Goal: Task Accomplishment & Management: Use online tool/utility

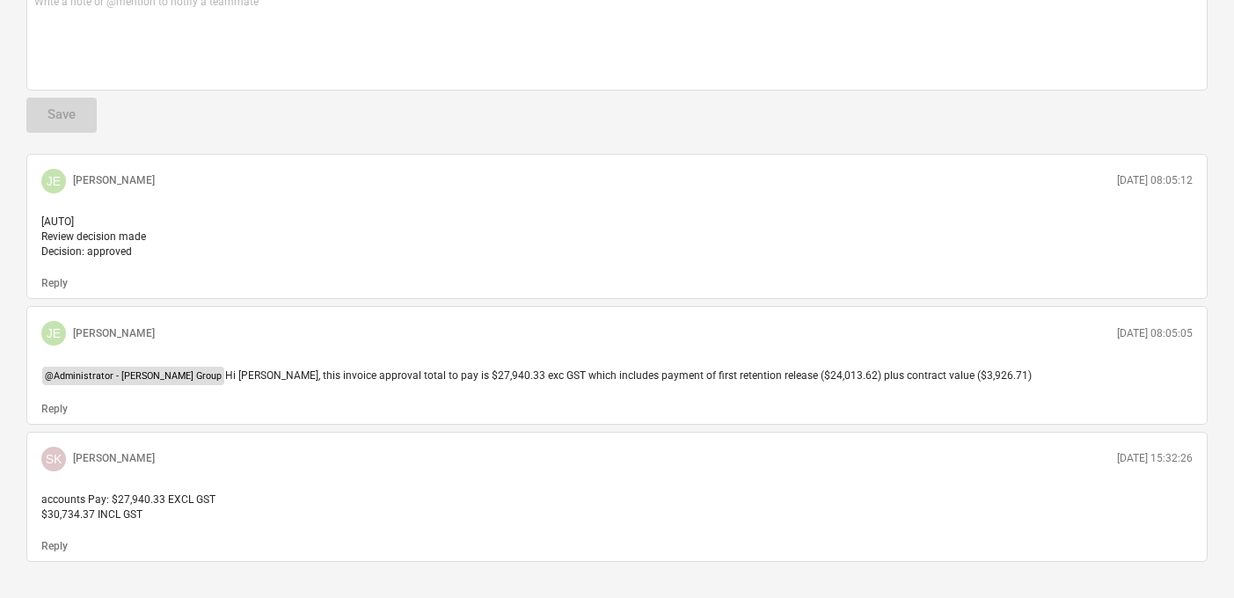
scroll to position [199, 0]
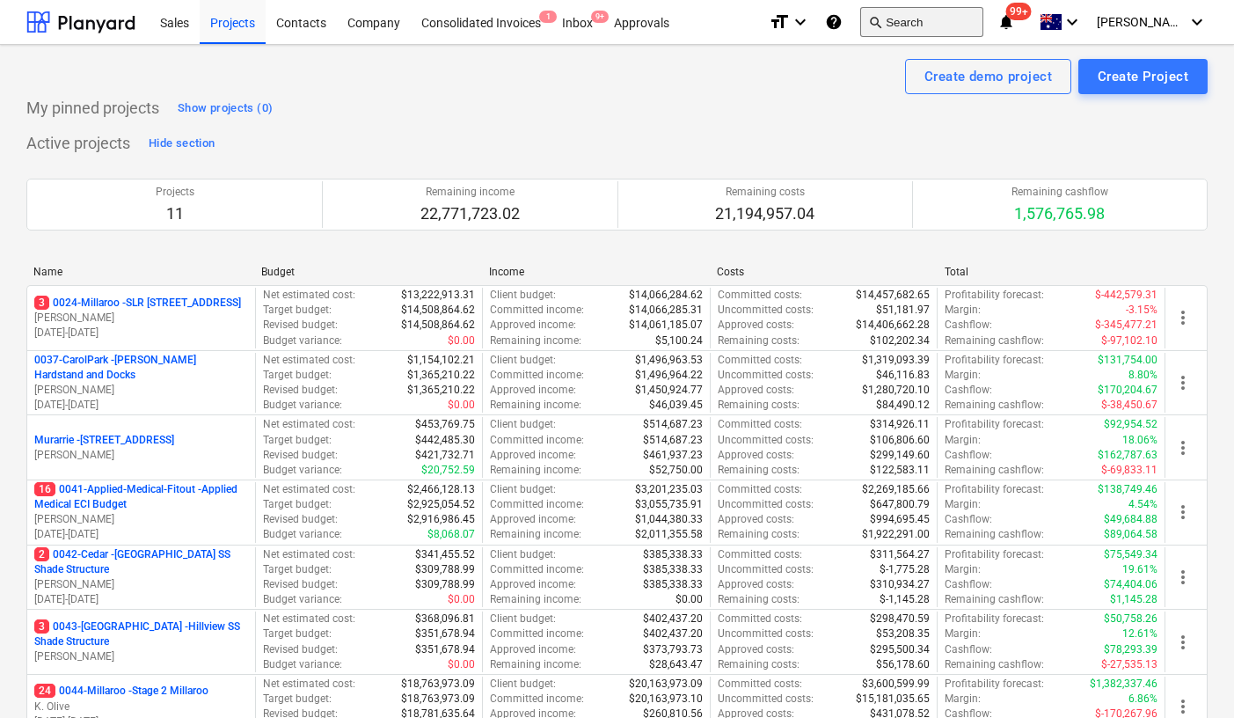
click at [941, 32] on button "search Search" at bounding box center [921, 22] width 123 height 30
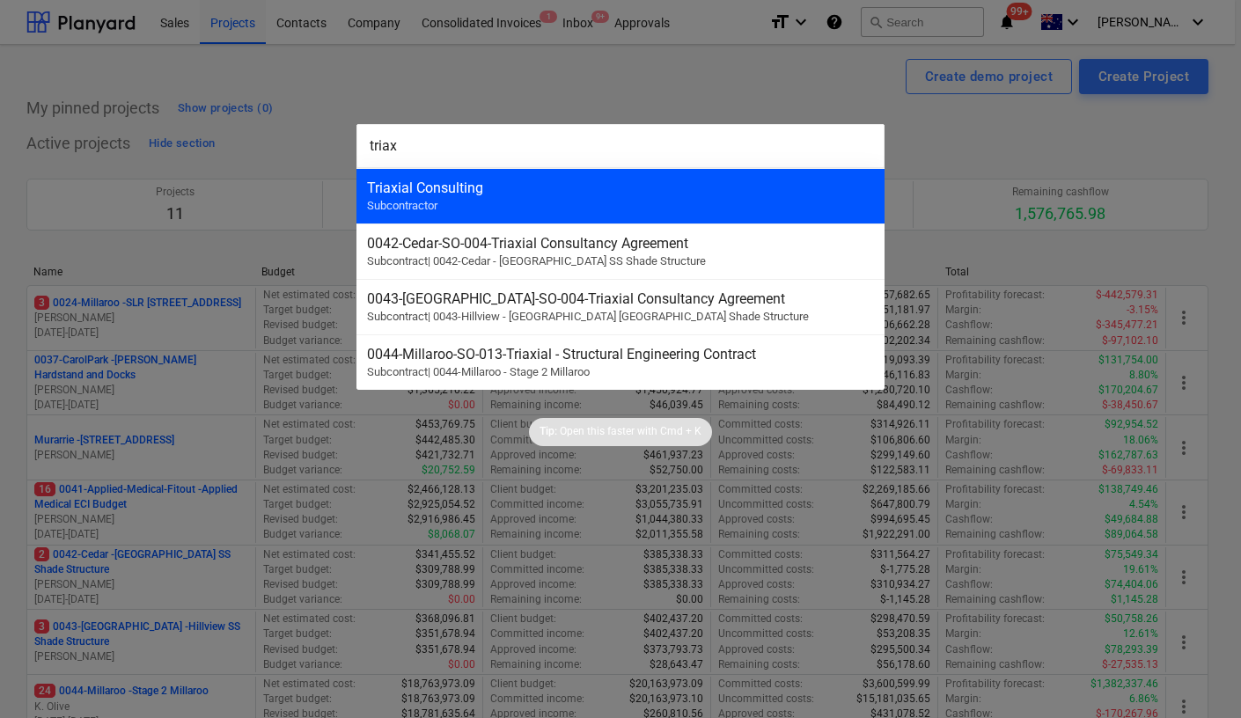
type input "triax"
click at [573, 208] on div "Triaxial Consulting Subcontractor" at bounding box center [620, 195] width 528 height 55
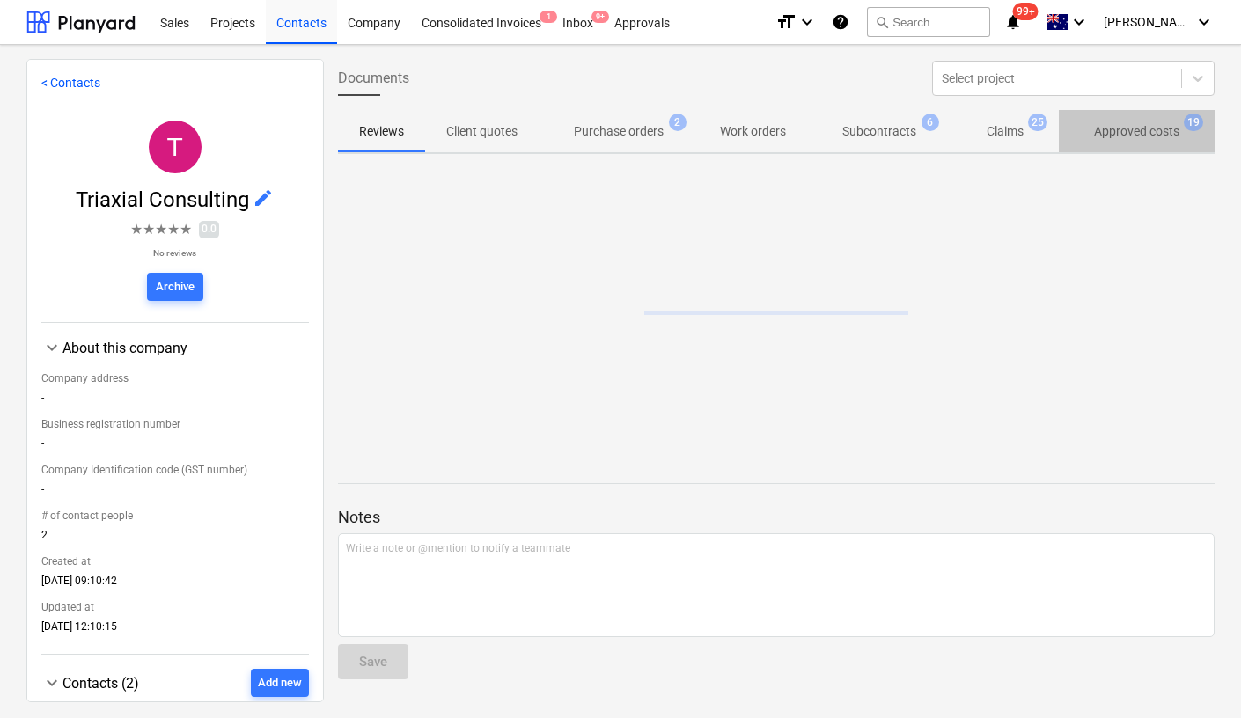
click at [1108, 128] on p "Approved costs" at bounding box center [1136, 131] width 85 height 18
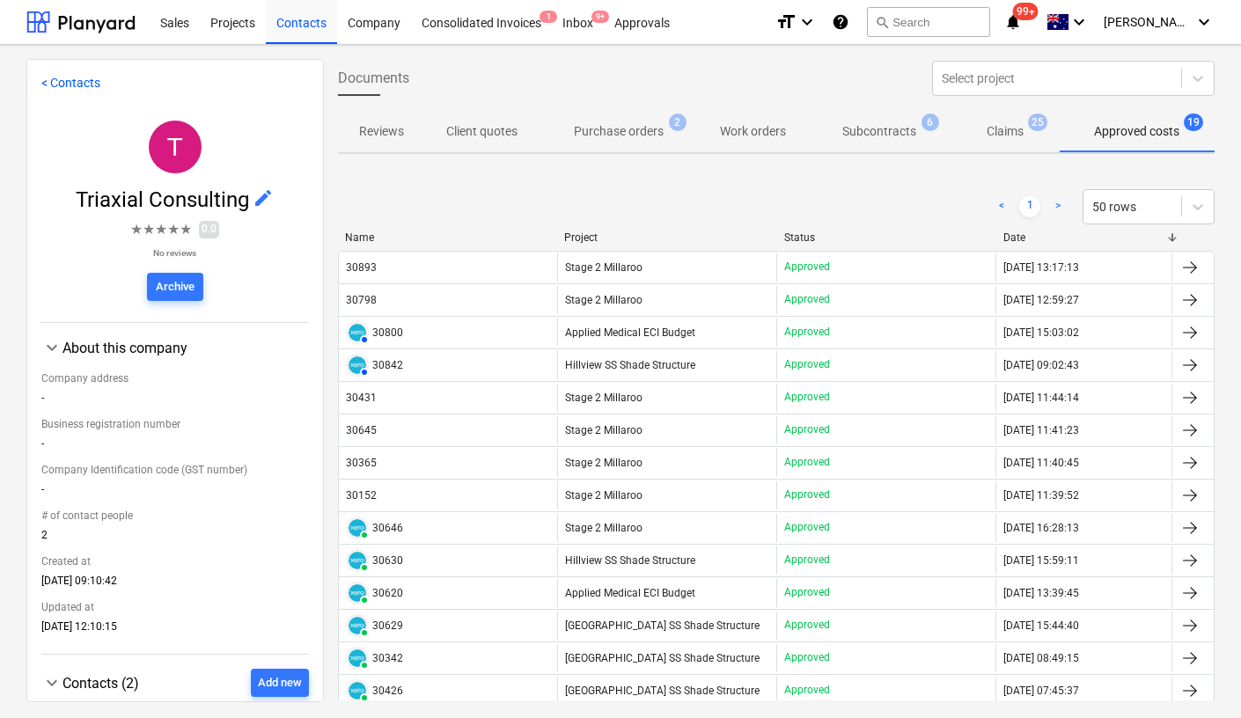
scroll to position [0, 7]
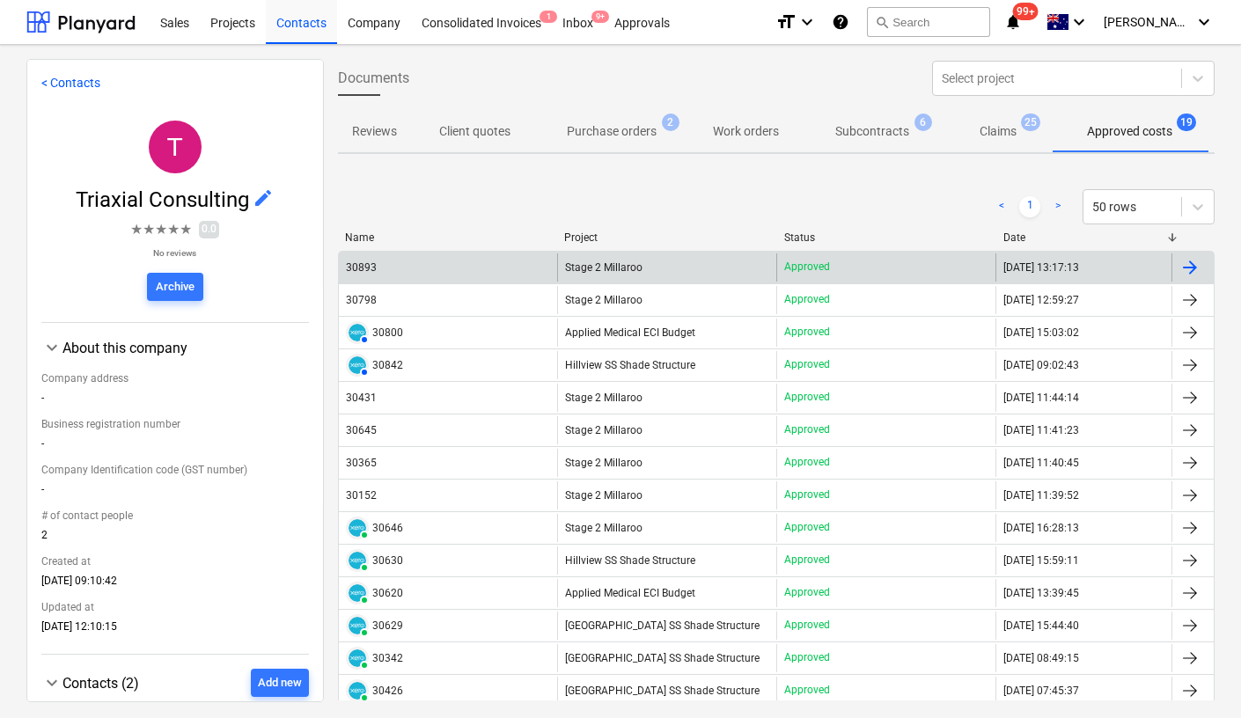
click at [355, 268] on div "30893" at bounding box center [361, 267] width 31 height 12
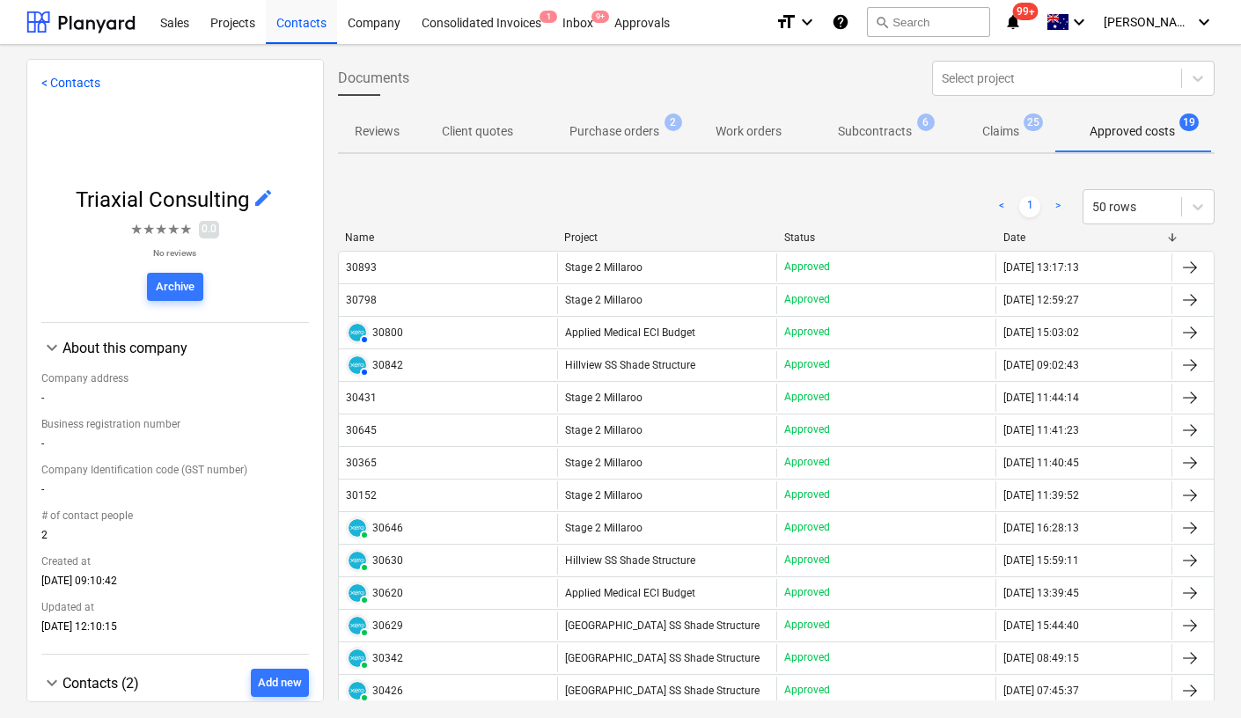
scroll to position [0, 7]
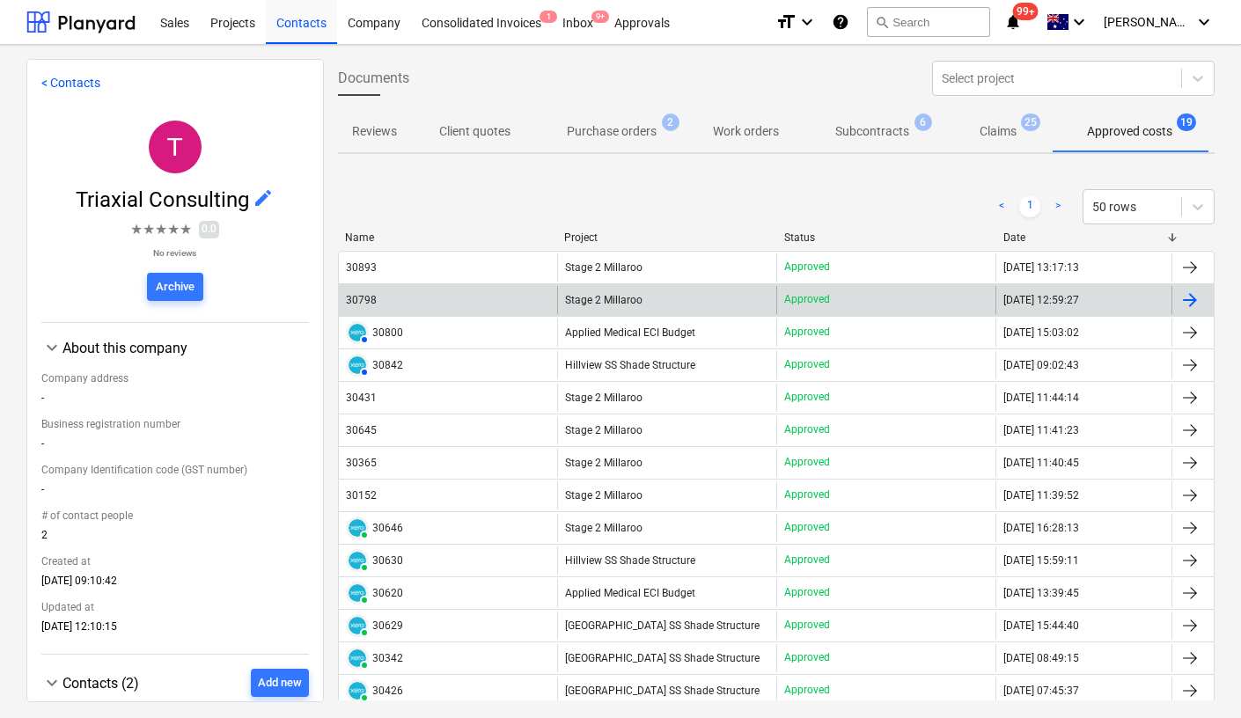
click at [393, 300] on div "30798" at bounding box center [448, 300] width 219 height 28
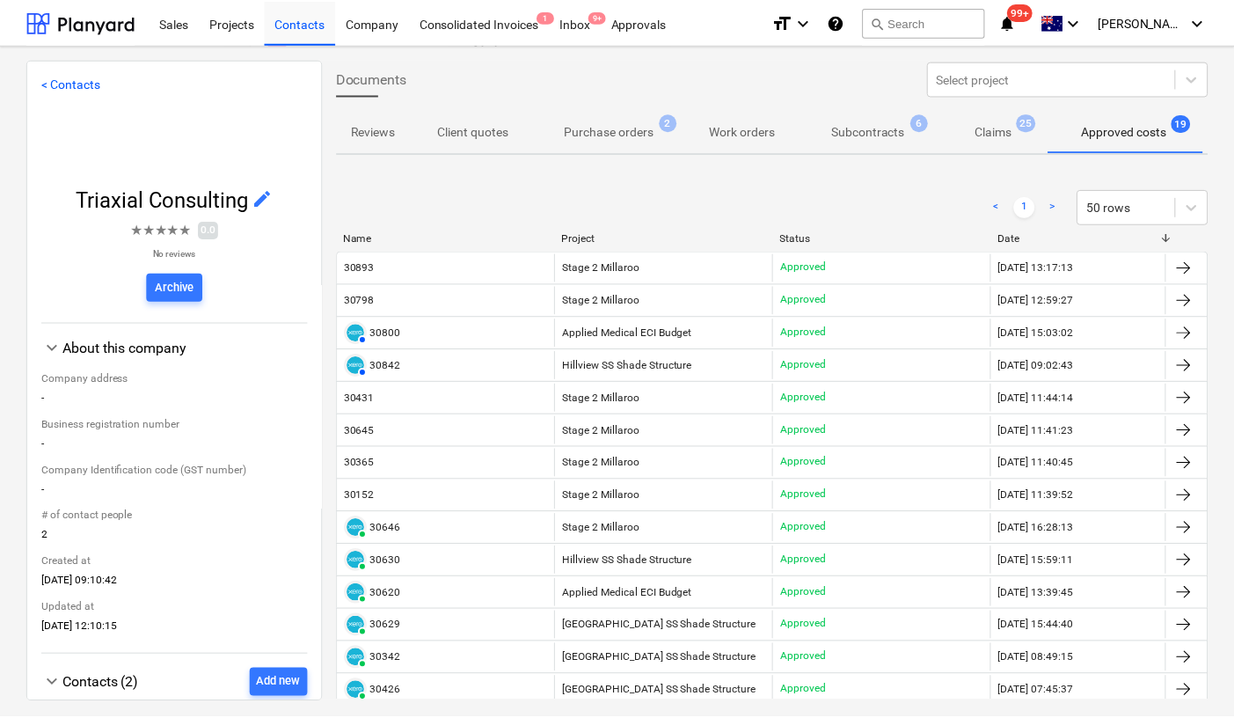
scroll to position [0, 7]
click at [70, 18] on div at bounding box center [80, 22] width 109 height 44
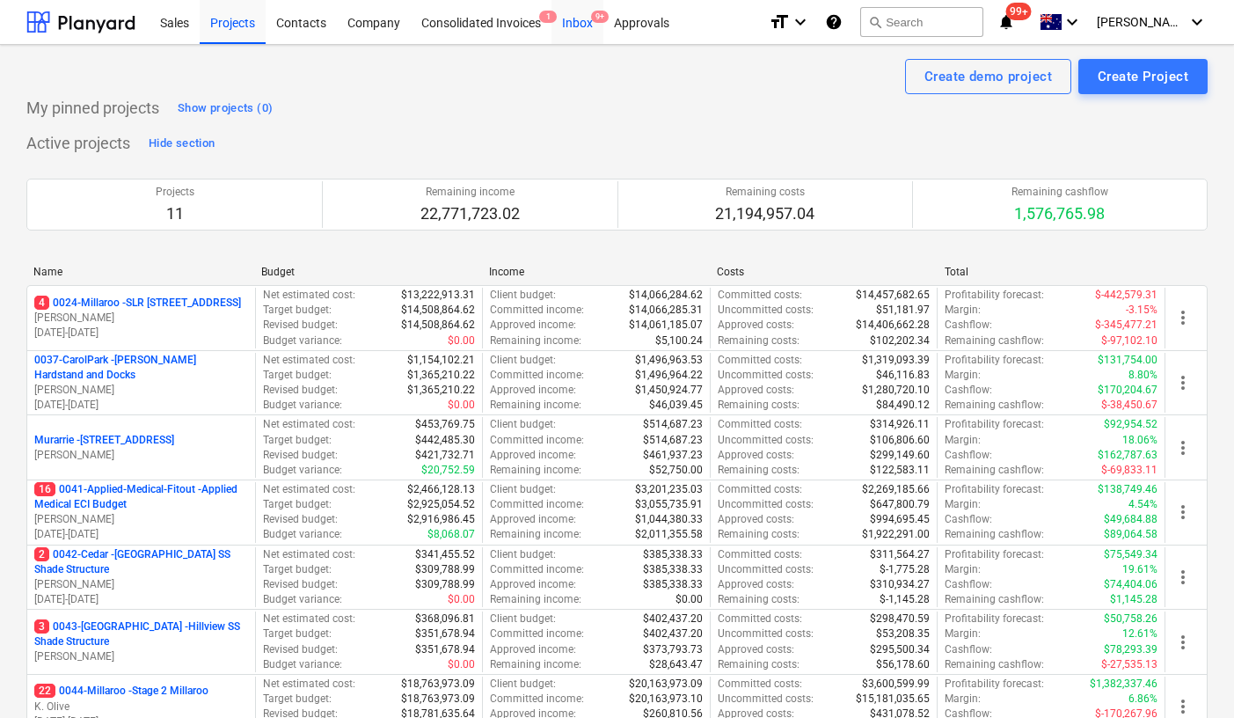
click at [586, 23] on div "Inbox 9+" at bounding box center [578, 21] width 52 height 45
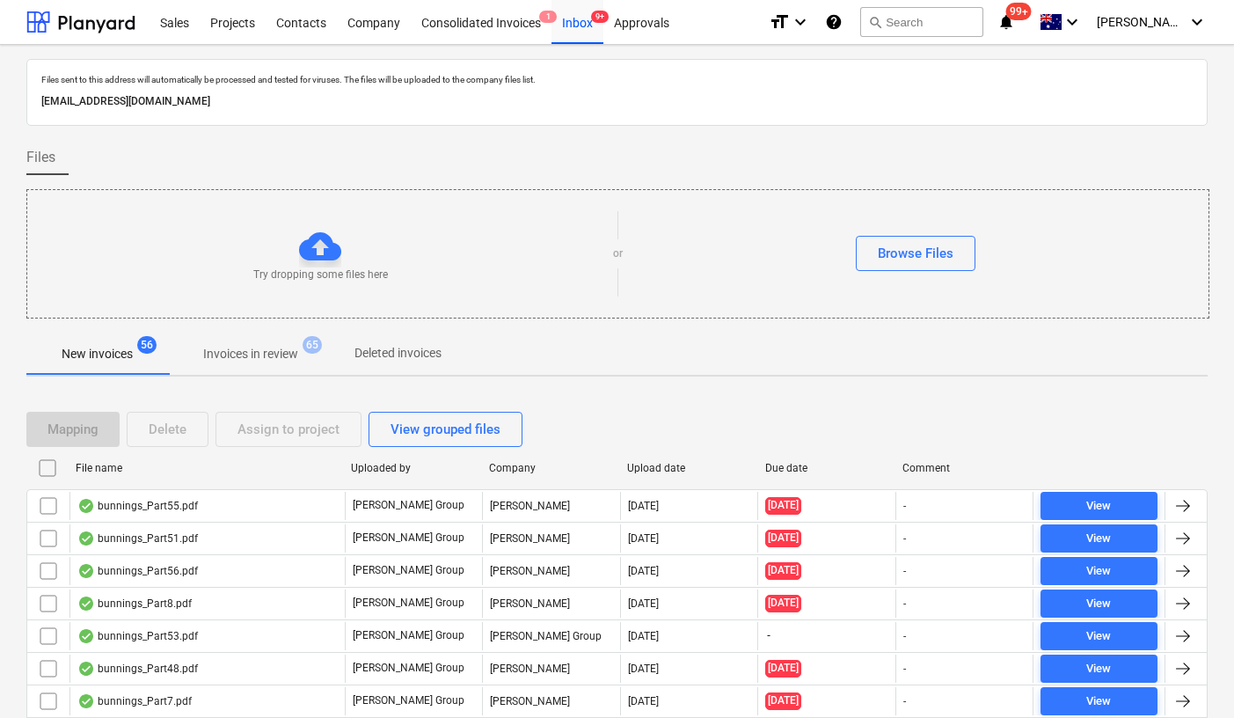
click at [792, 464] on div "Due date" at bounding box center [827, 468] width 124 height 12
checkbox input "false"
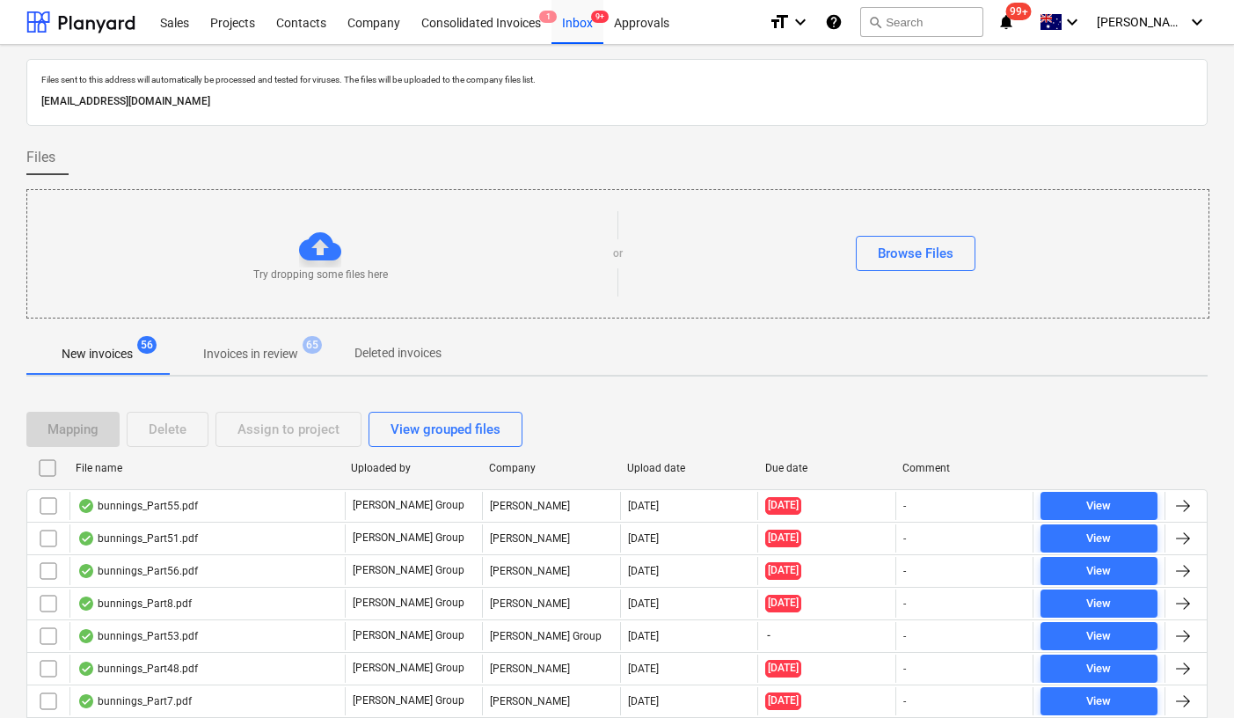
checkbox input "false"
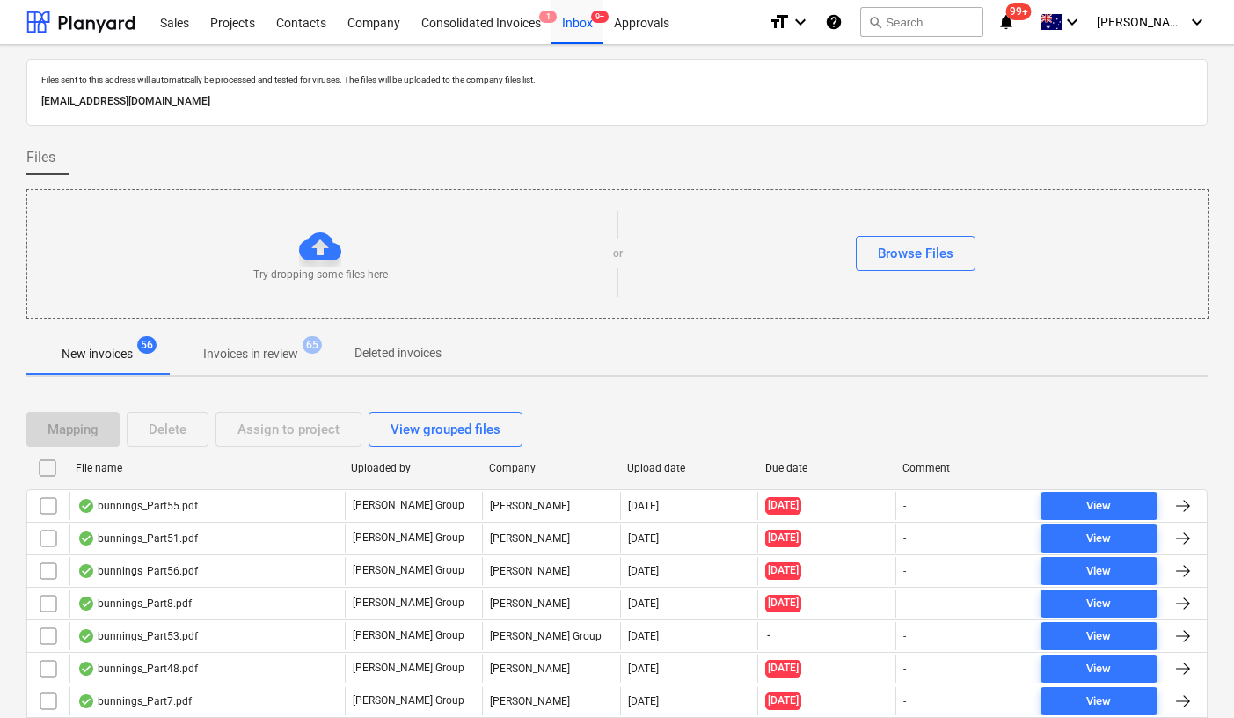
checkbox input "false"
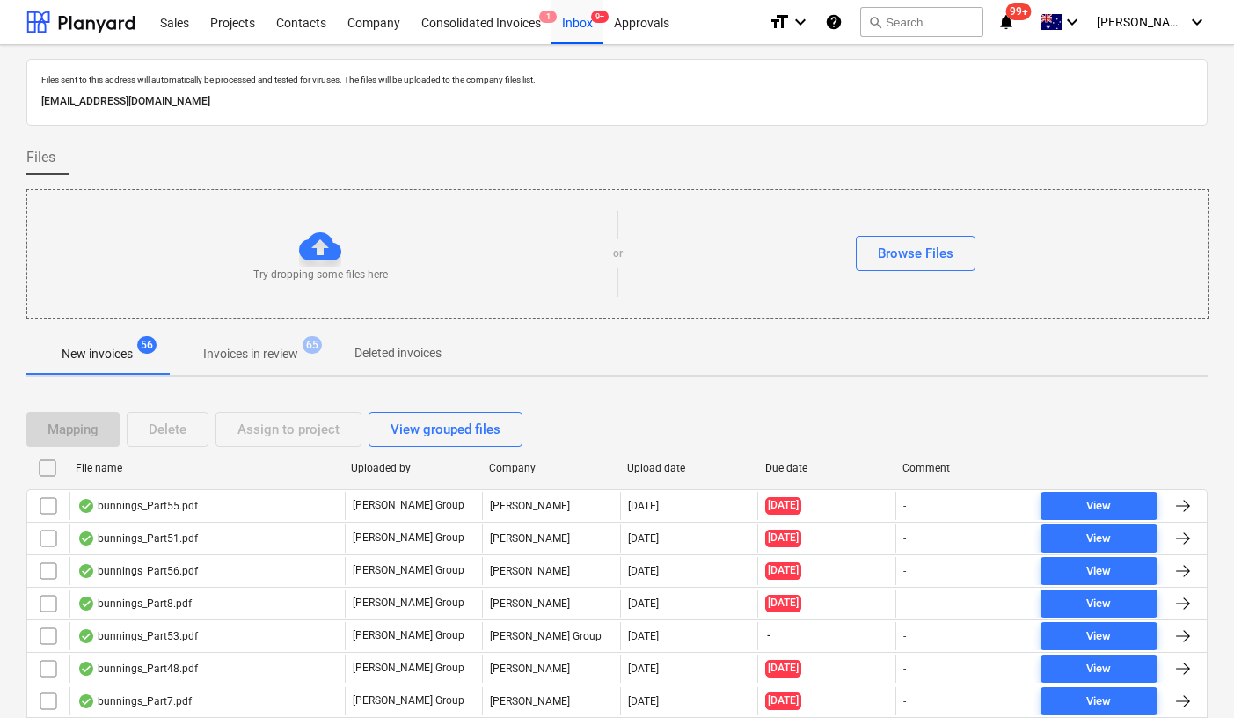
checkbox input "false"
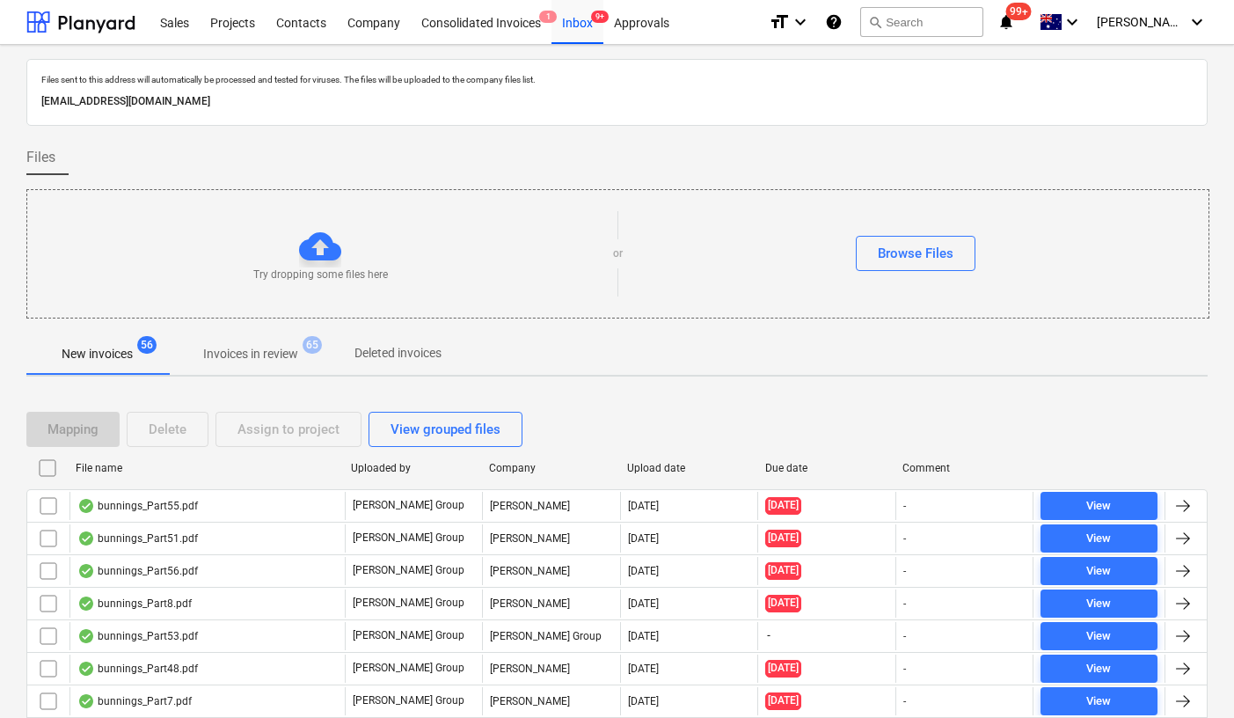
checkbox input "false"
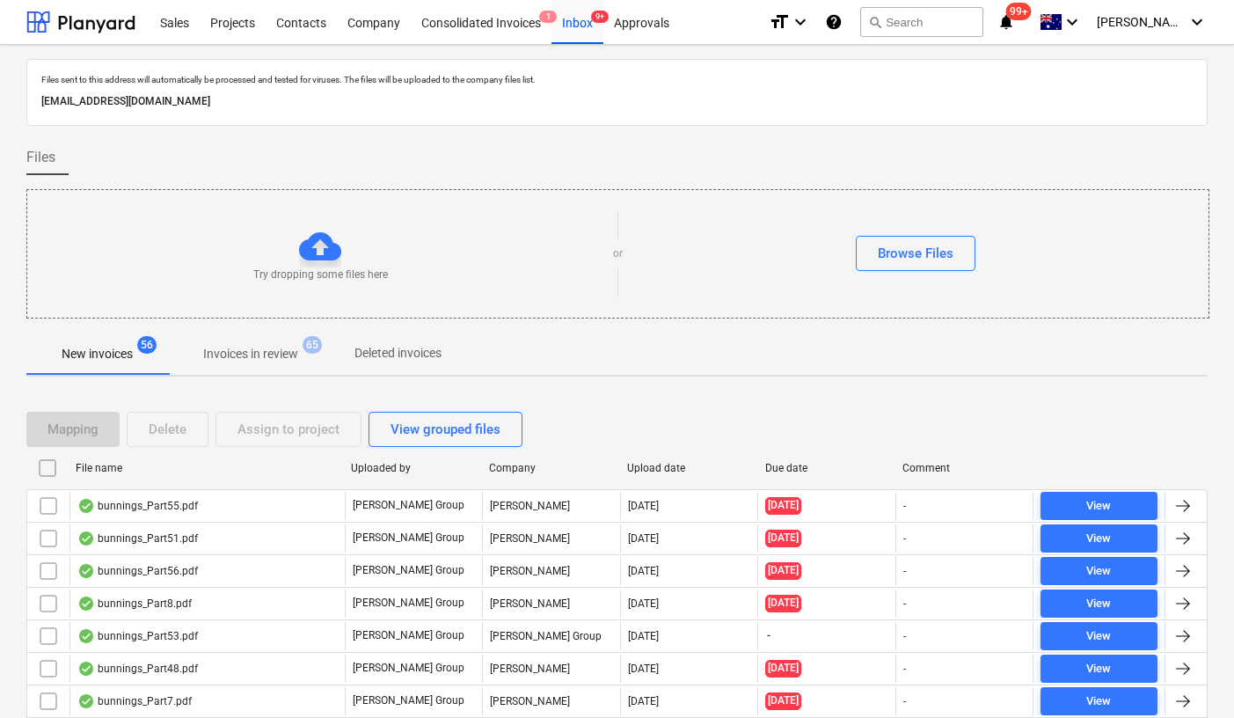
checkbox input "false"
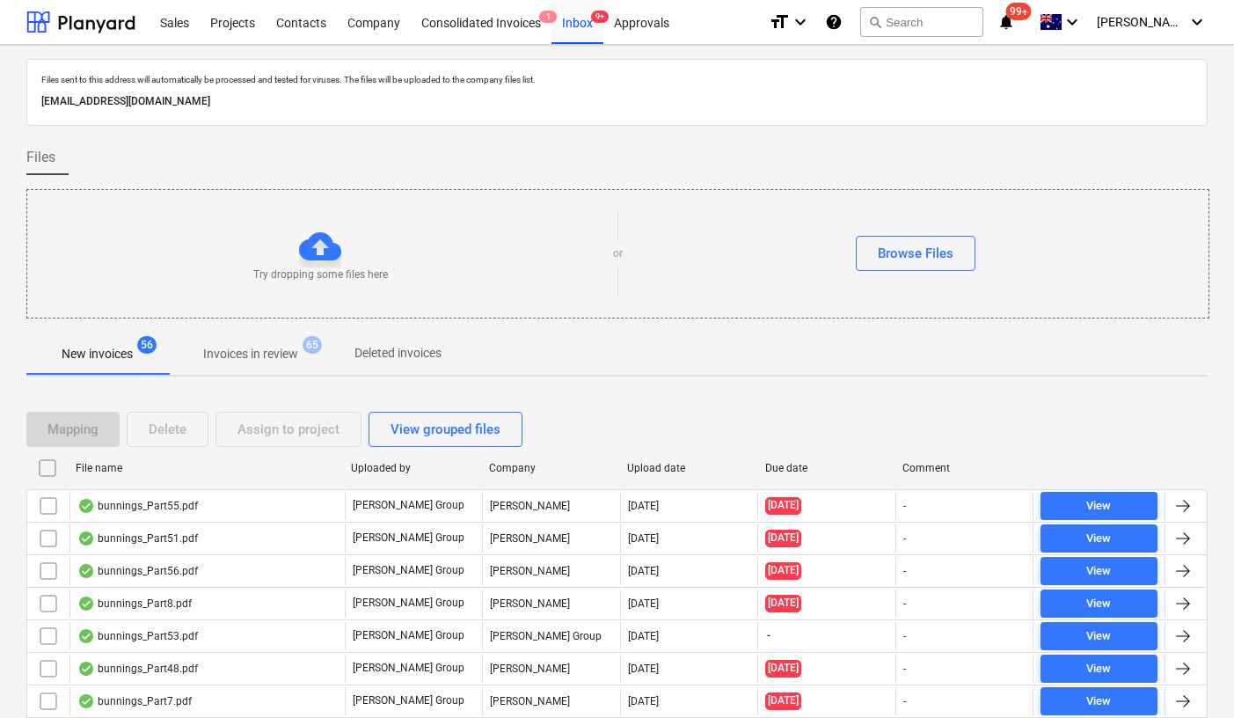
checkbox input "false"
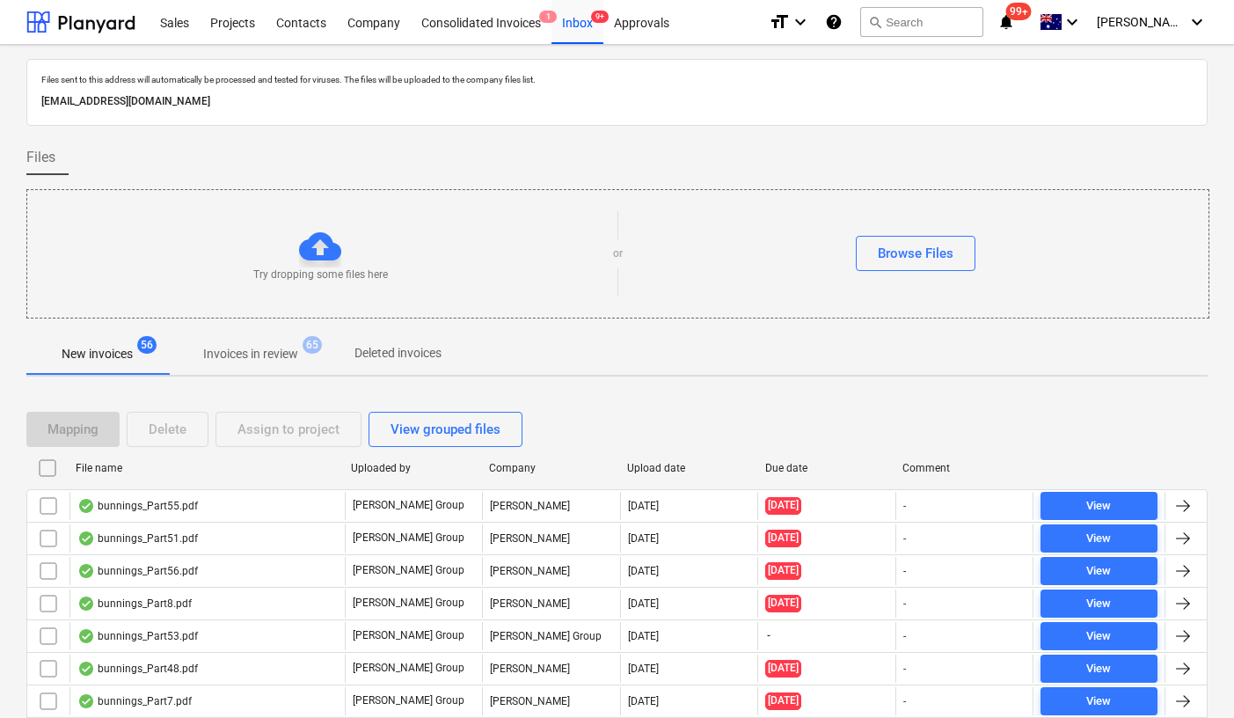
checkbox input "false"
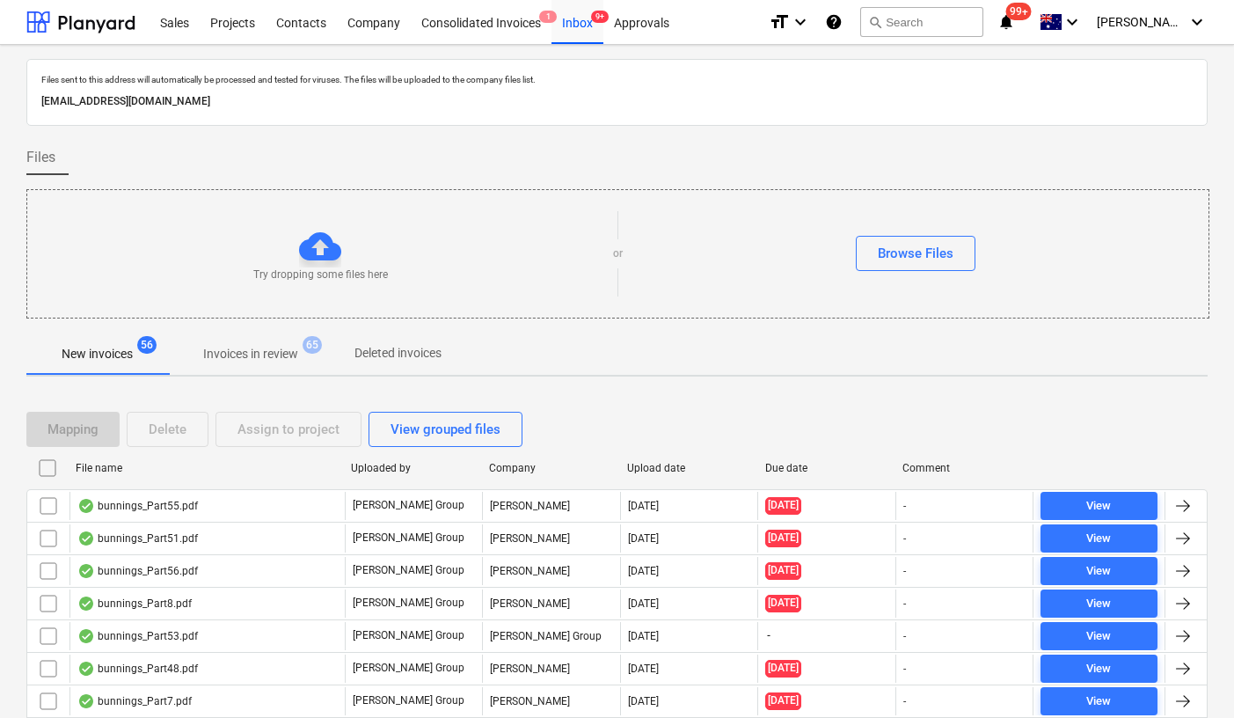
checkbox input "false"
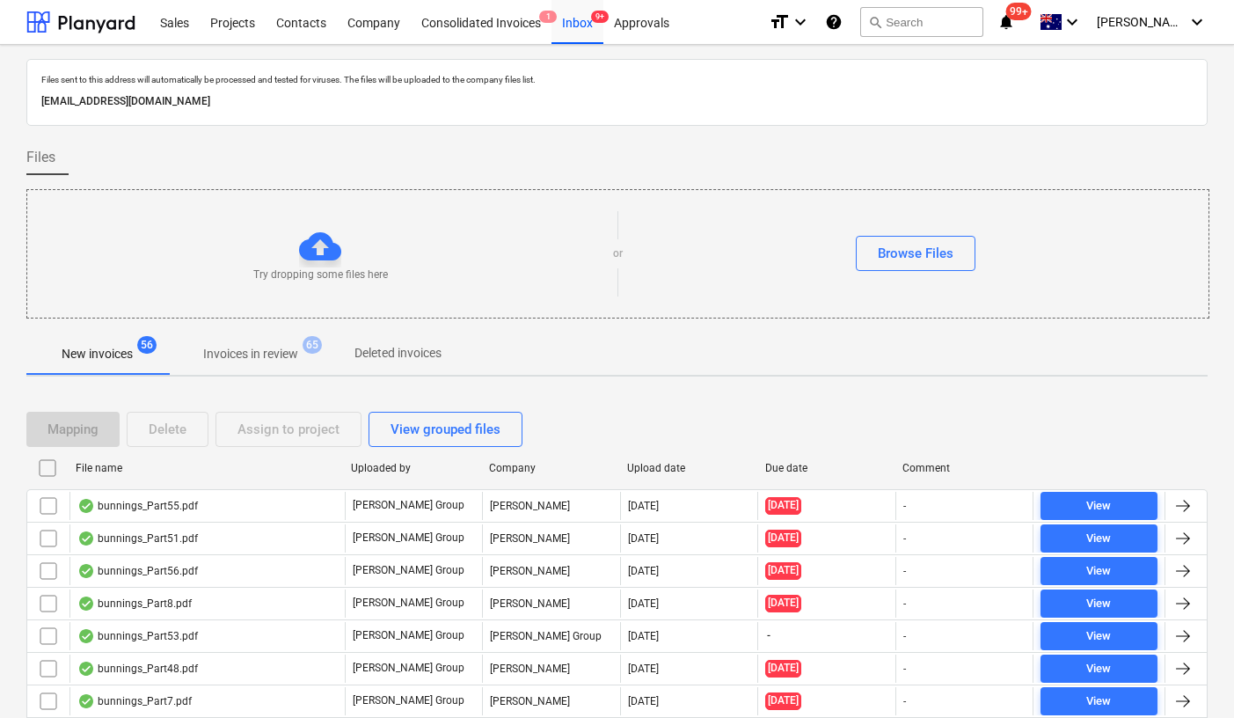
checkbox input "false"
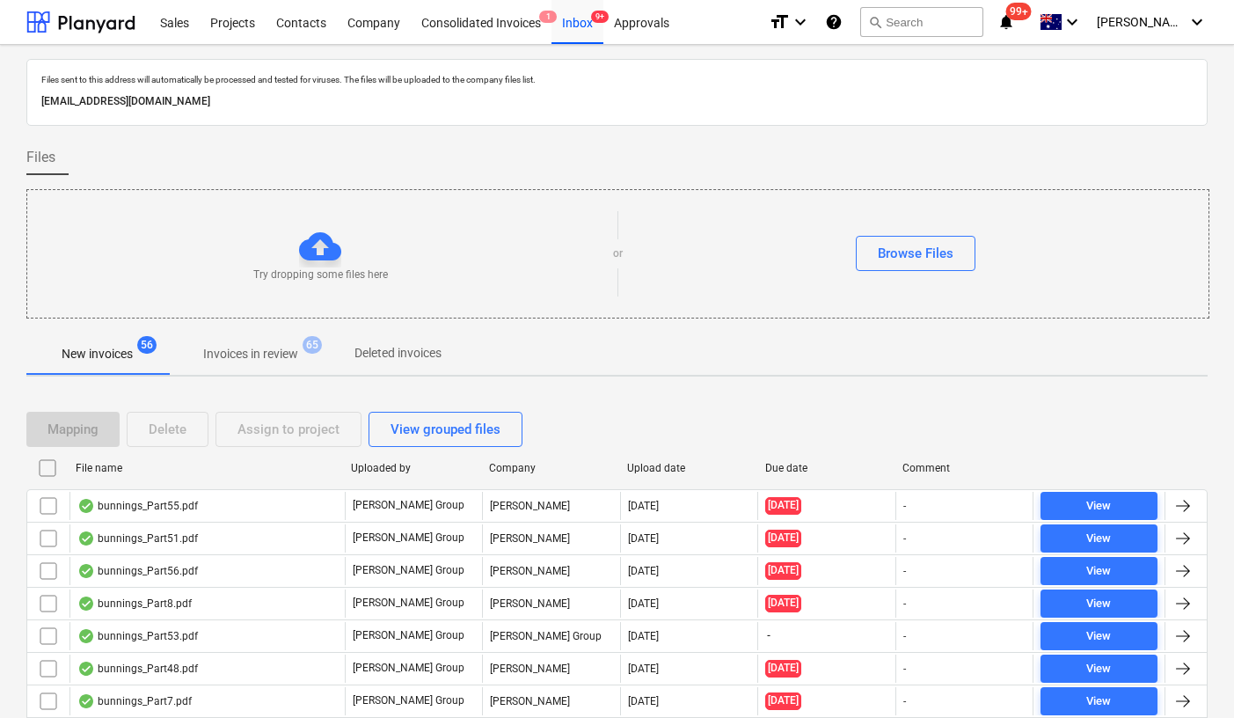
checkbox input "false"
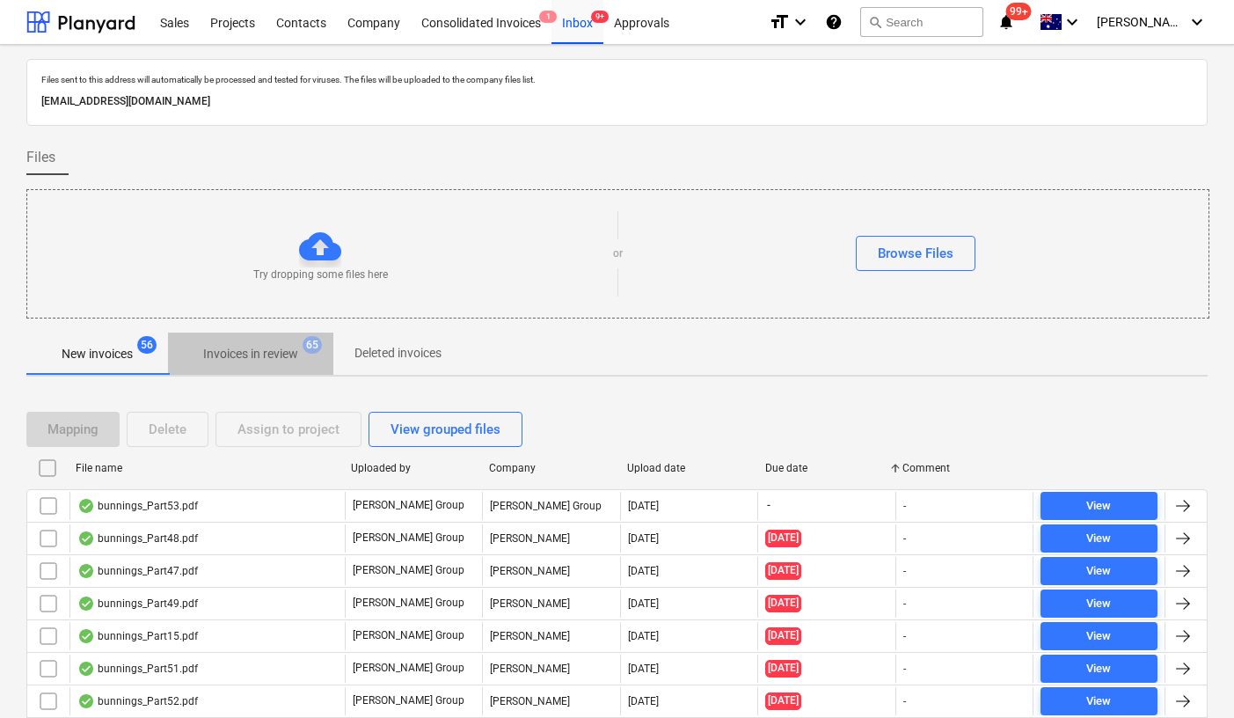
click at [238, 366] on span "Invoices in review 65" at bounding box center [250, 354] width 165 height 32
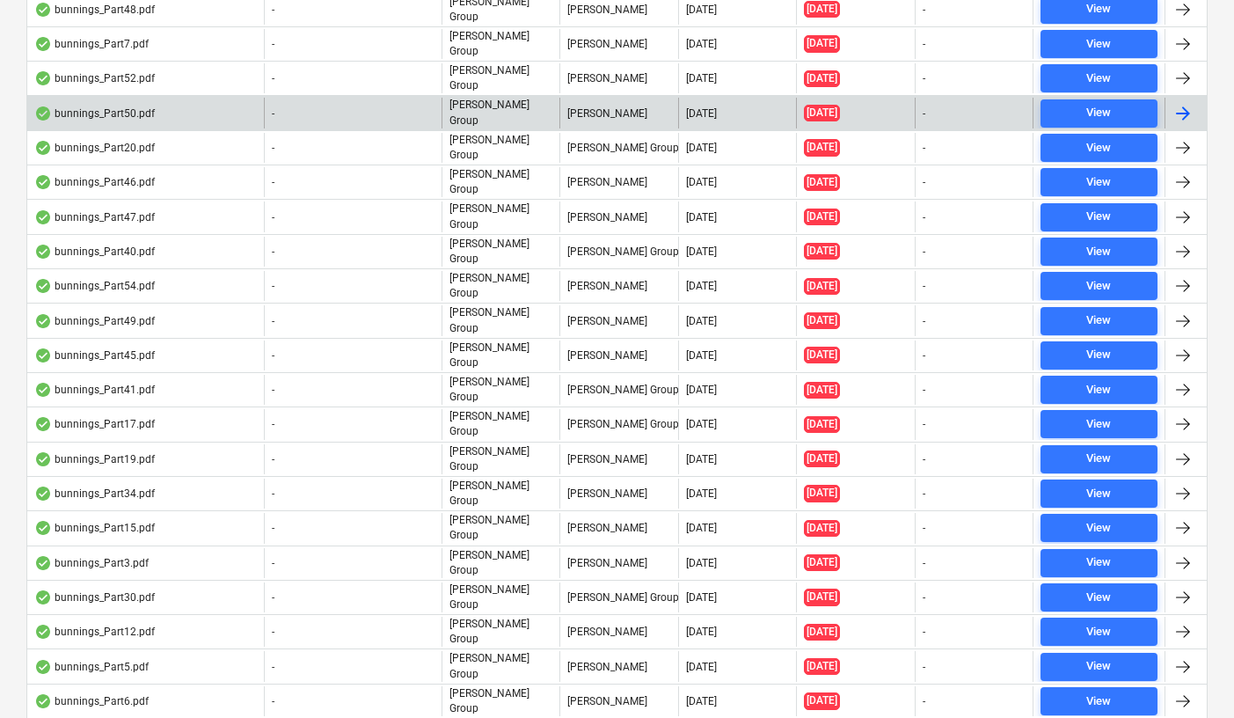
scroll to position [158, 0]
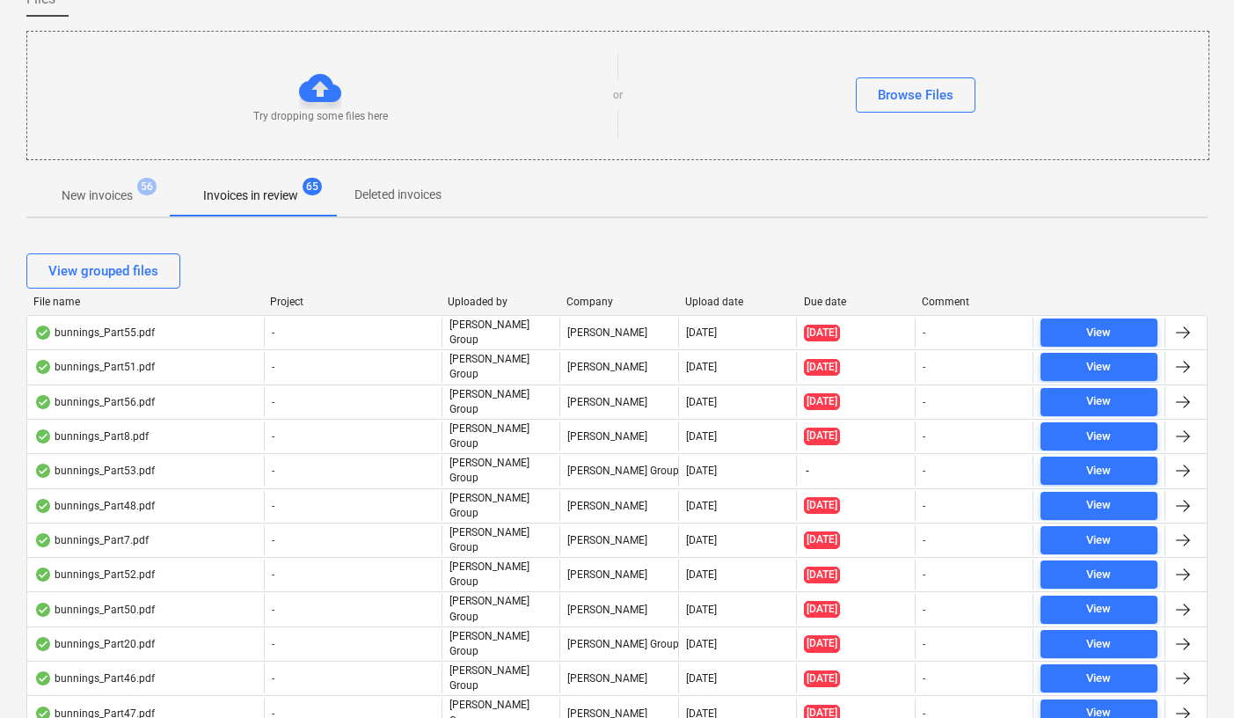
click at [833, 296] on div "Due date" at bounding box center [856, 302] width 105 height 12
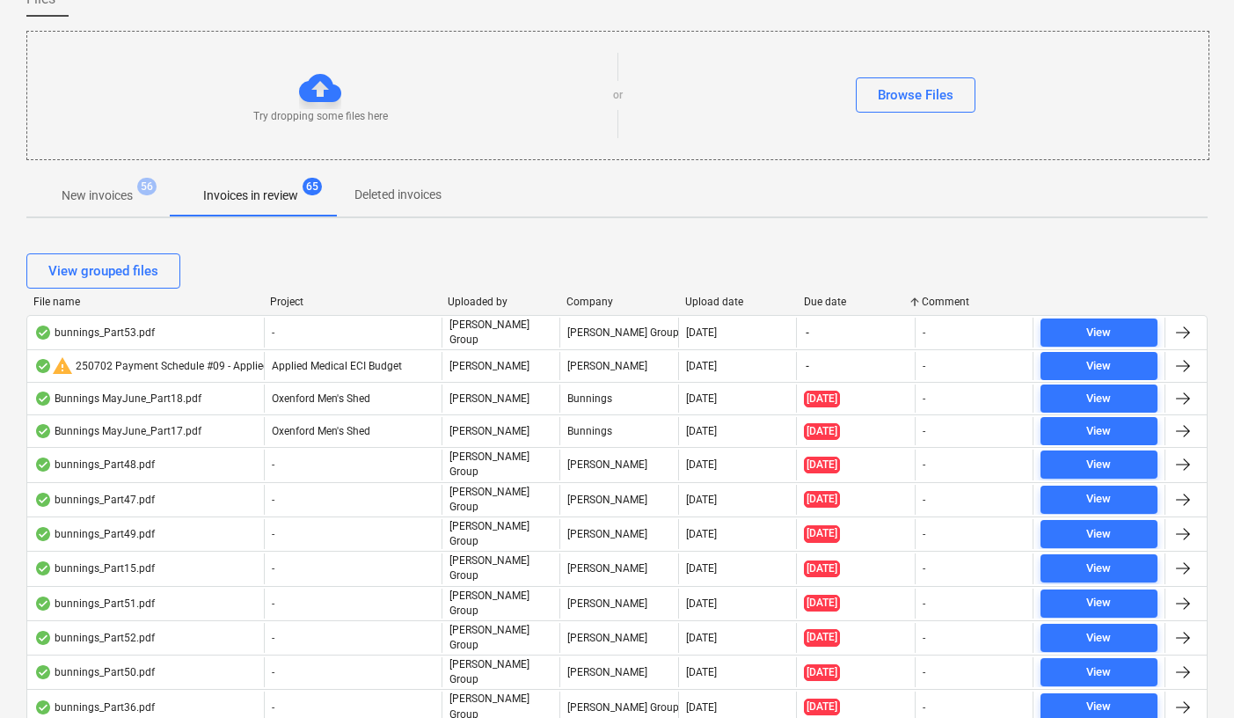
click at [829, 300] on div "Due date" at bounding box center [856, 302] width 105 height 12
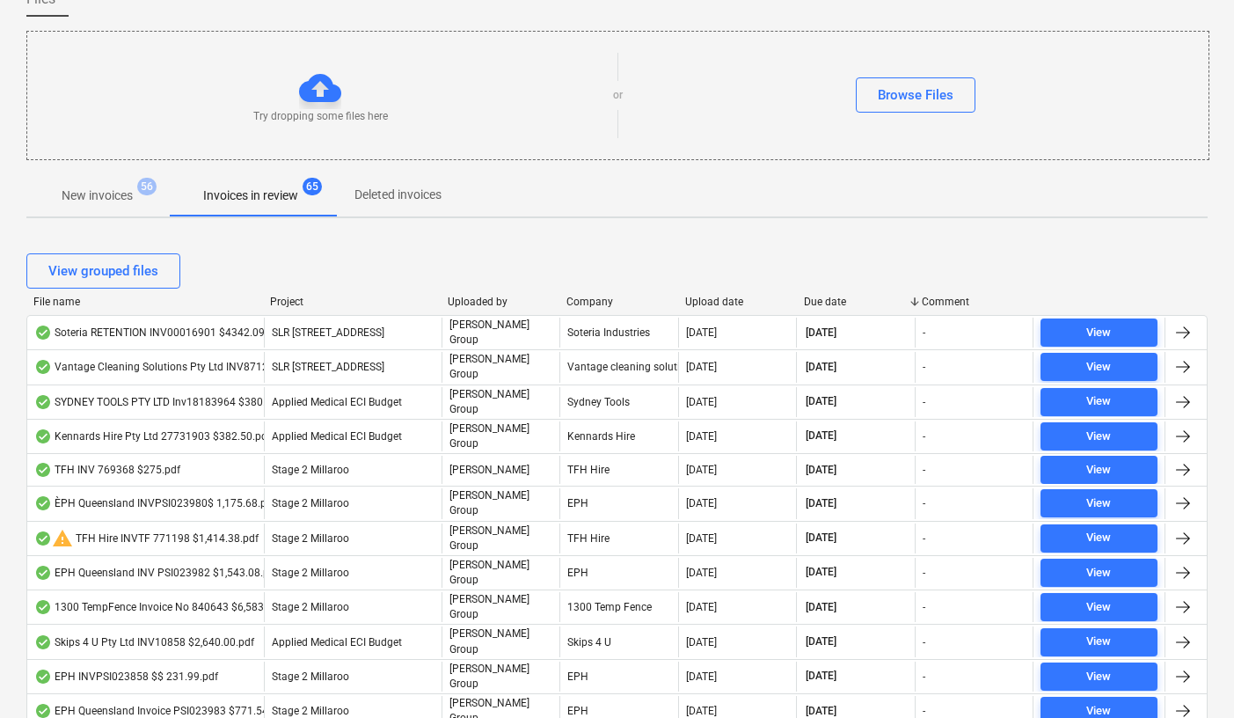
click at [829, 300] on div "Due date" at bounding box center [856, 302] width 105 height 12
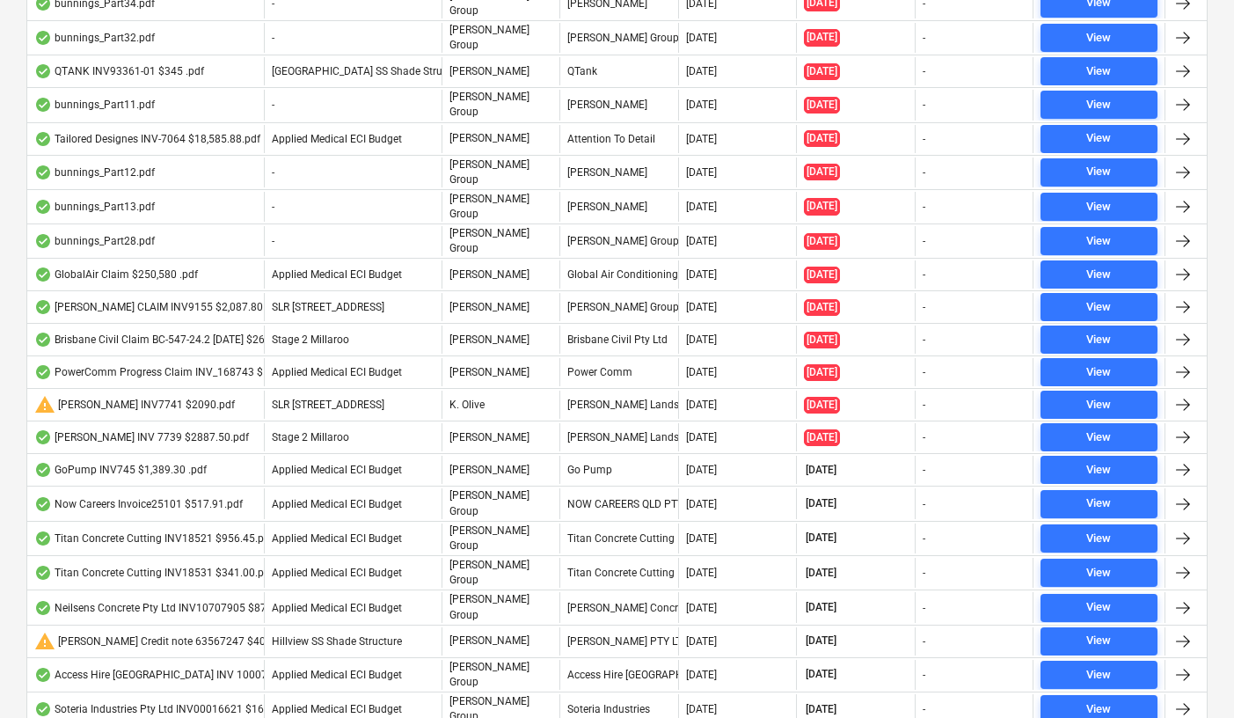
scroll to position [2310, 0]
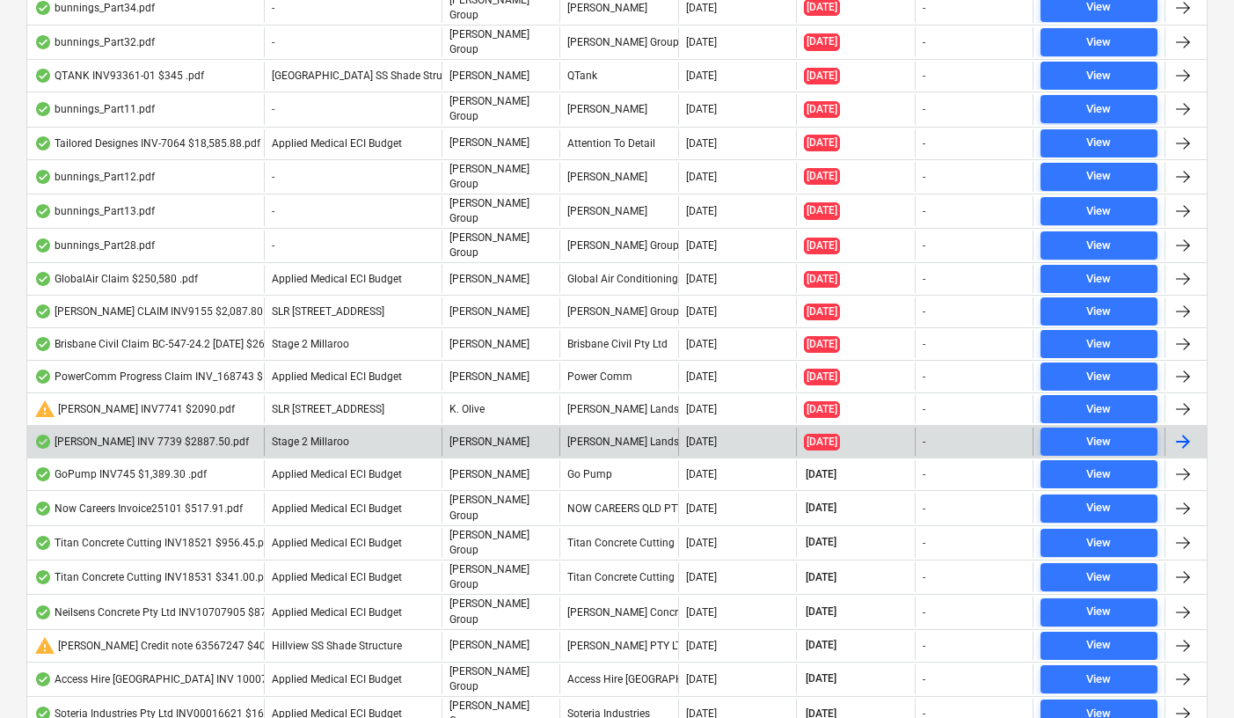
click at [193, 435] on div "[PERSON_NAME] INV 7739 $2887.50.pdf" at bounding box center [141, 442] width 215 height 14
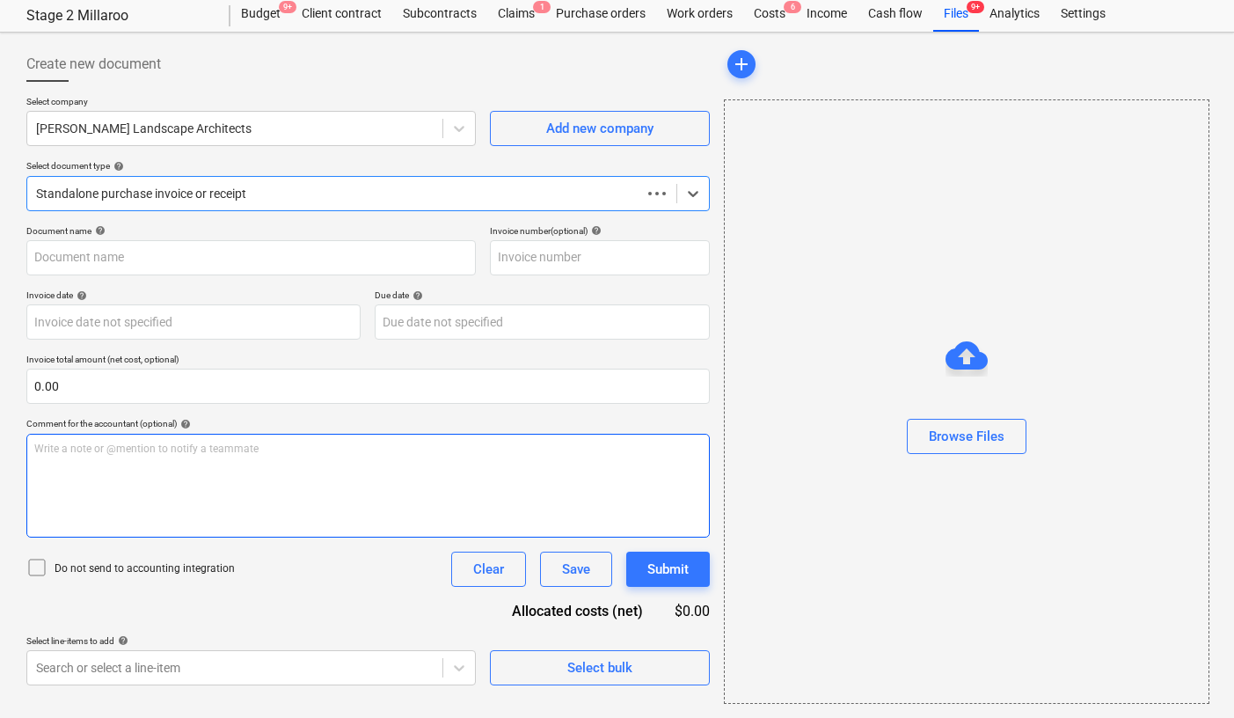
type input "INV-7739"
type input "[DATE]"
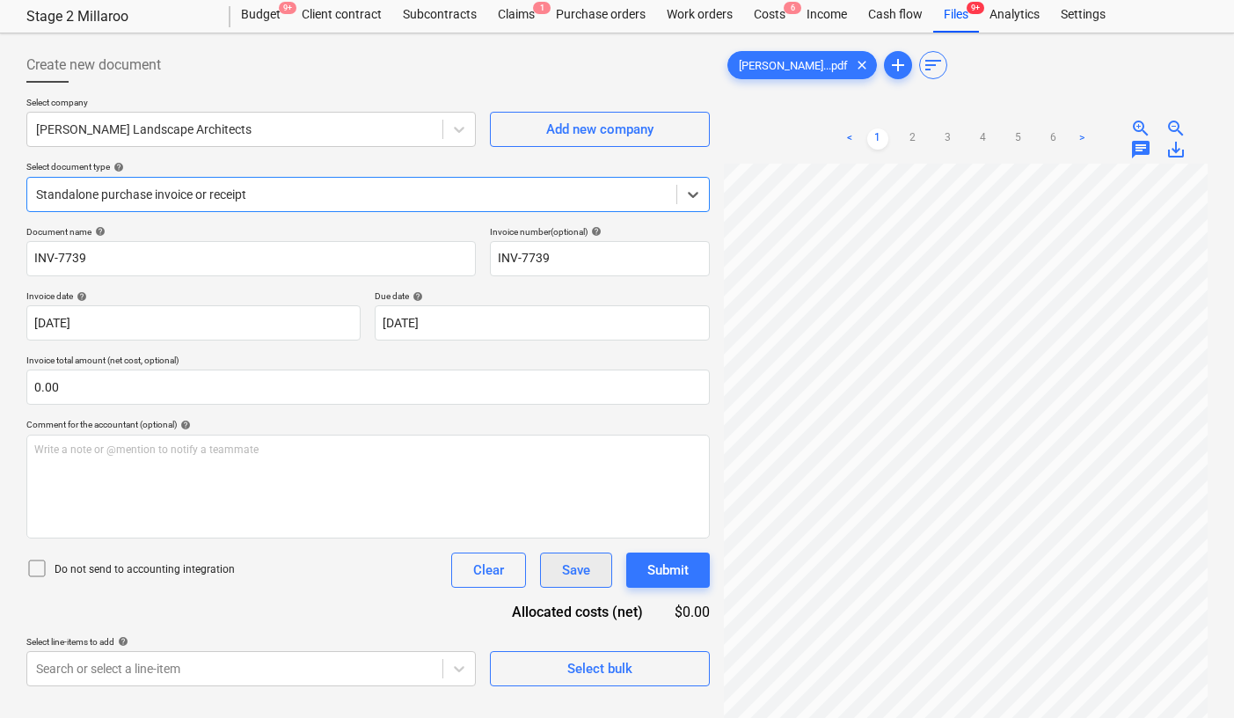
scroll to position [47, 0]
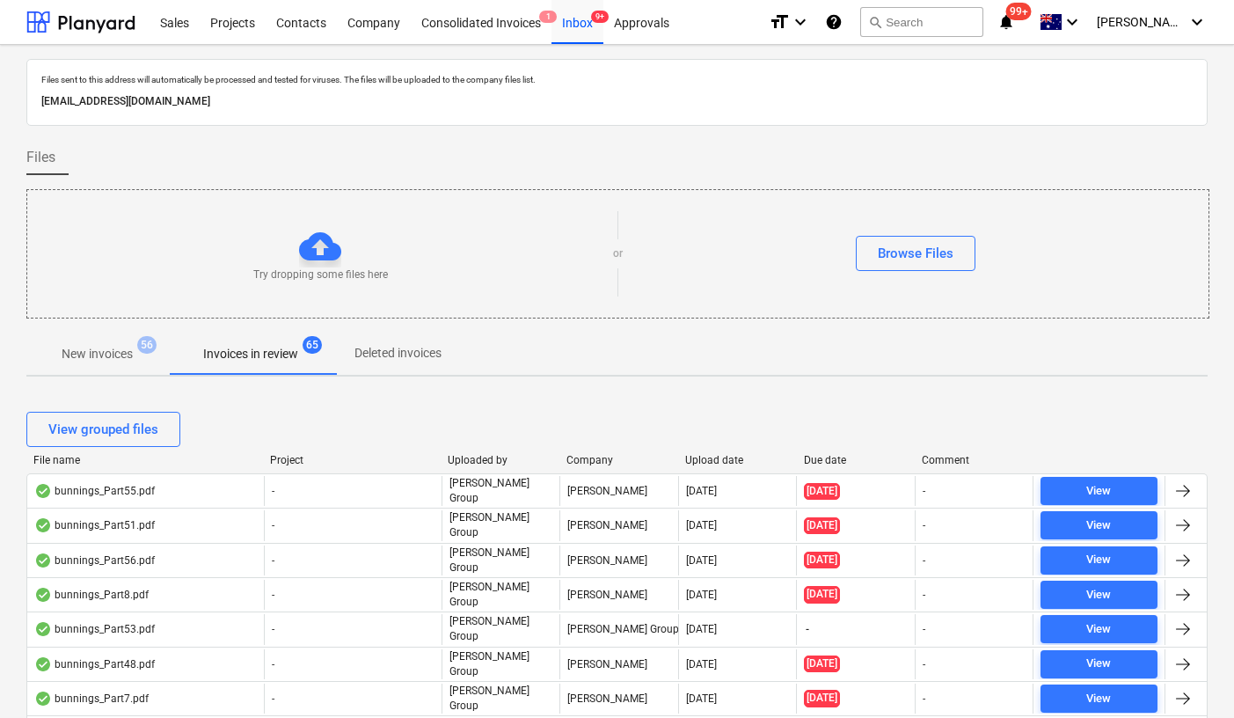
click at [823, 461] on div "Due date" at bounding box center [856, 460] width 105 height 12
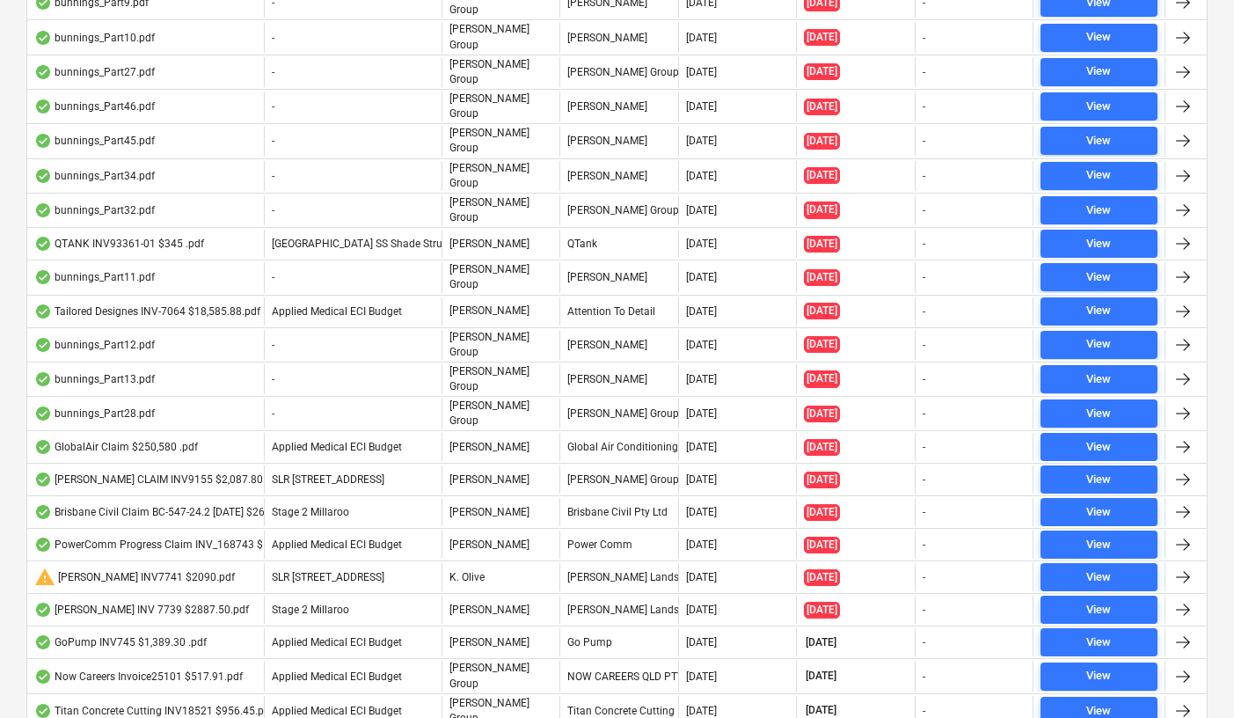
scroll to position [2331, 0]
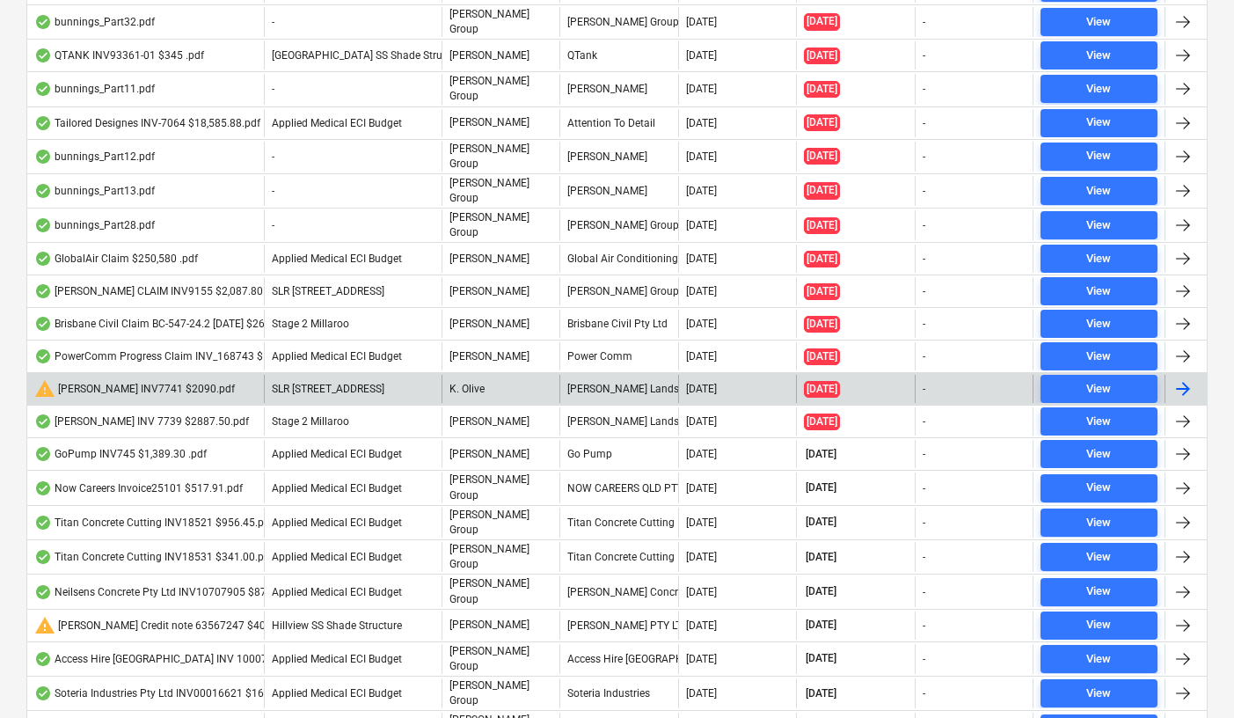
click at [172, 378] on div "warning [PERSON_NAME] INV7741 $2090.pdf" at bounding box center [134, 388] width 201 height 21
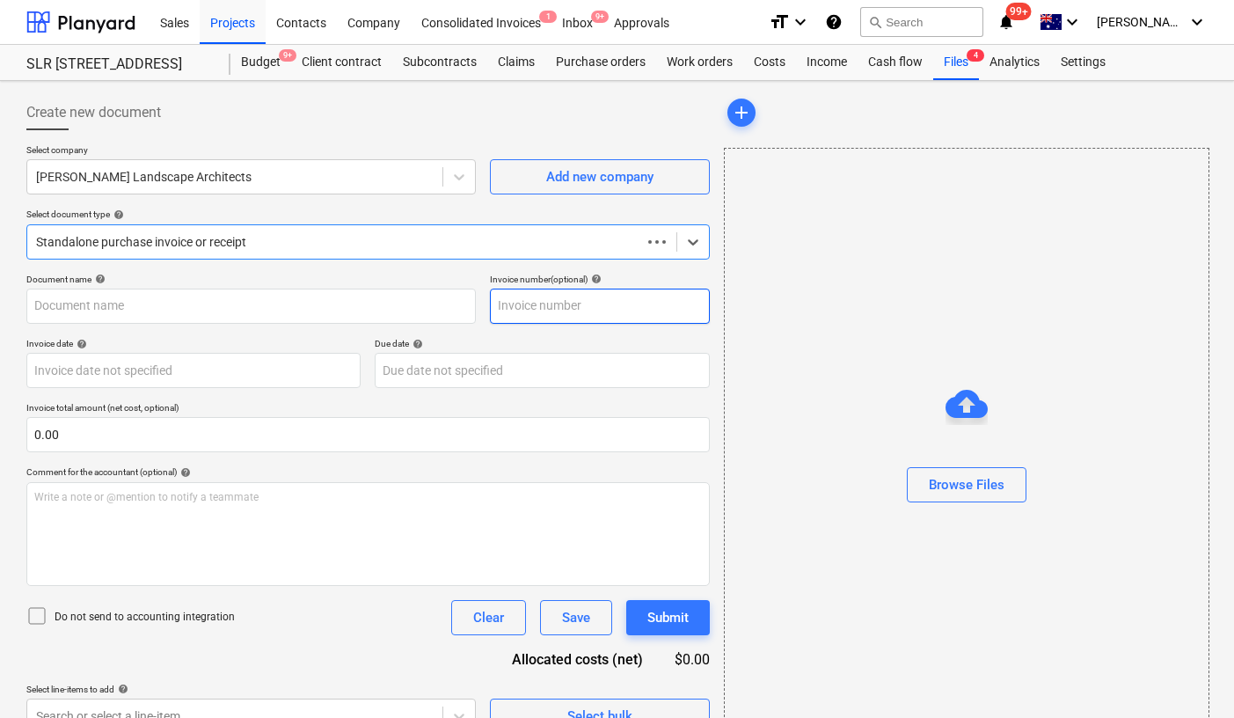
type input "INV-7741"
type input "30 Jul 2025"
type input "13 Aug 2025"
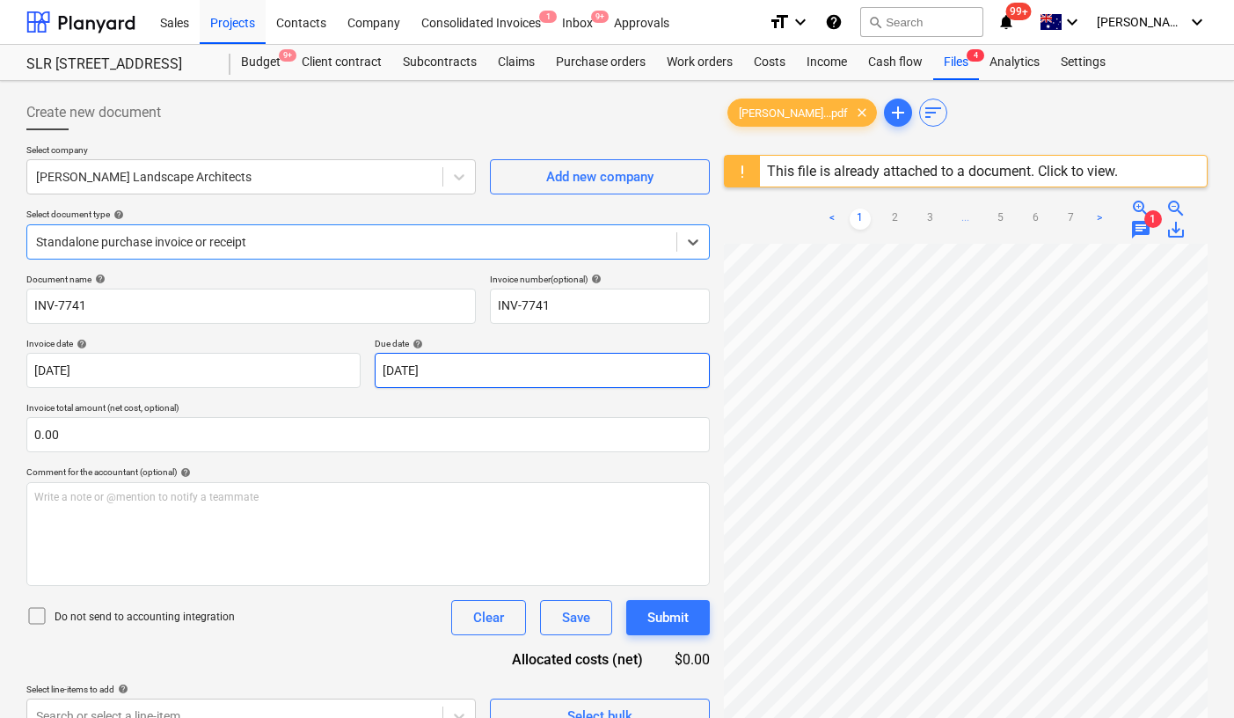
scroll to position [154, 0]
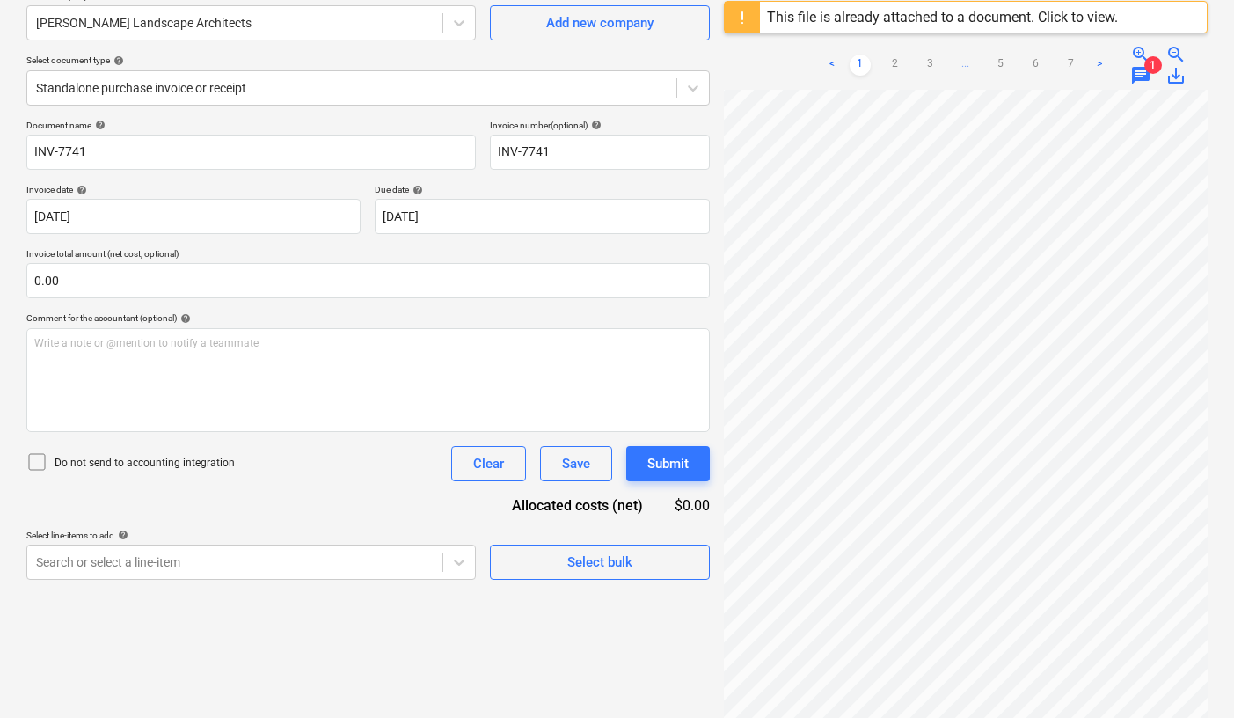
click at [1153, 72] on span "1" at bounding box center [1154, 65] width 18 height 18
click at [1143, 73] on span "chat" at bounding box center [1141, 75] width 21 height 21
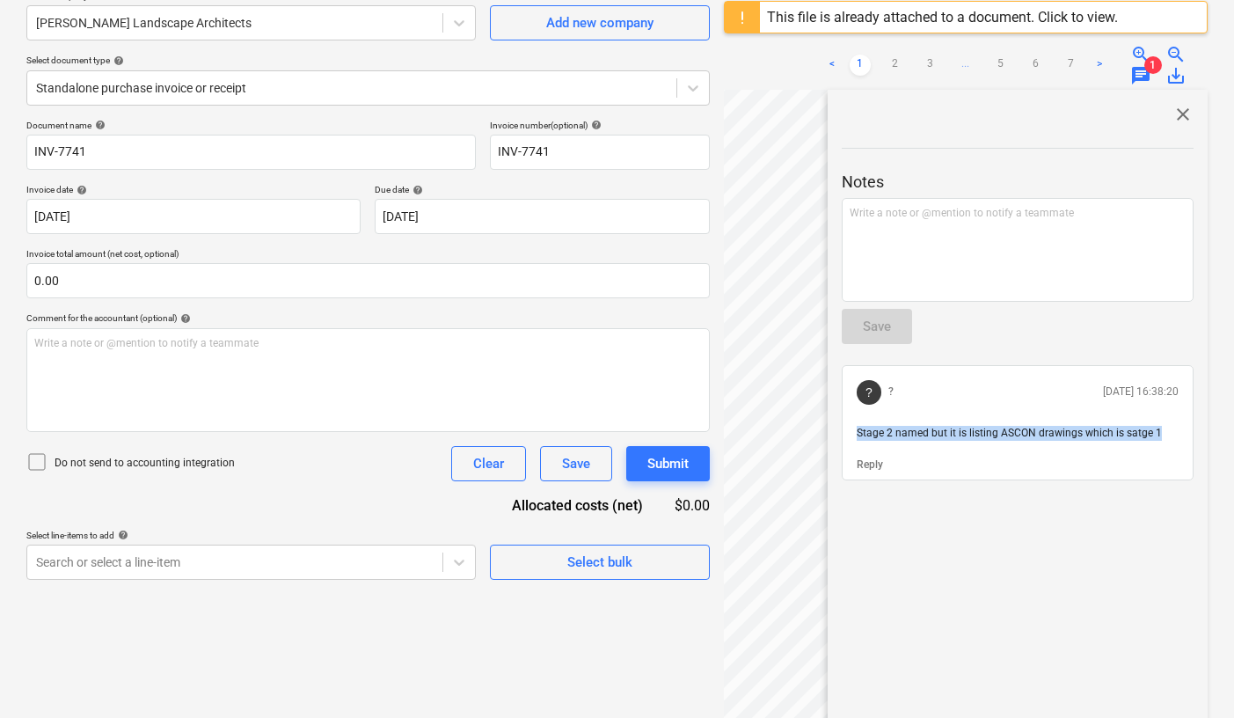
drag, startPoint x: 1163, startPoint y: 433, endPoint x: 859, endPoint y: 437, distance: 304.5
click at [859, 437] on p "Stage 2 named but it is listing ASCON drawings which is satge 1" at bounding box center [1018, 433] width 322 height 15
copy span "Stage 2 named but it is listing ASCON drawings which is satge 1"
click at [1174, 110] on span "close" at bounding box center [1183, 114] width 21 height 21
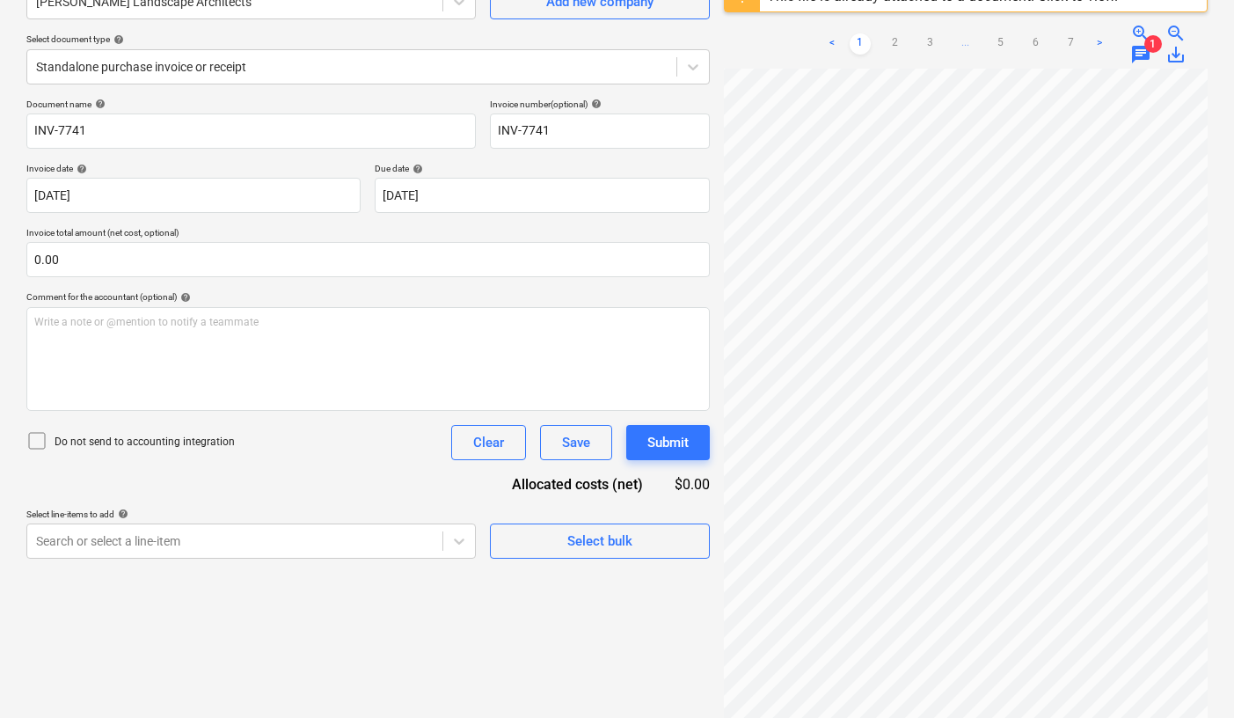
scroll to position [0, 0]
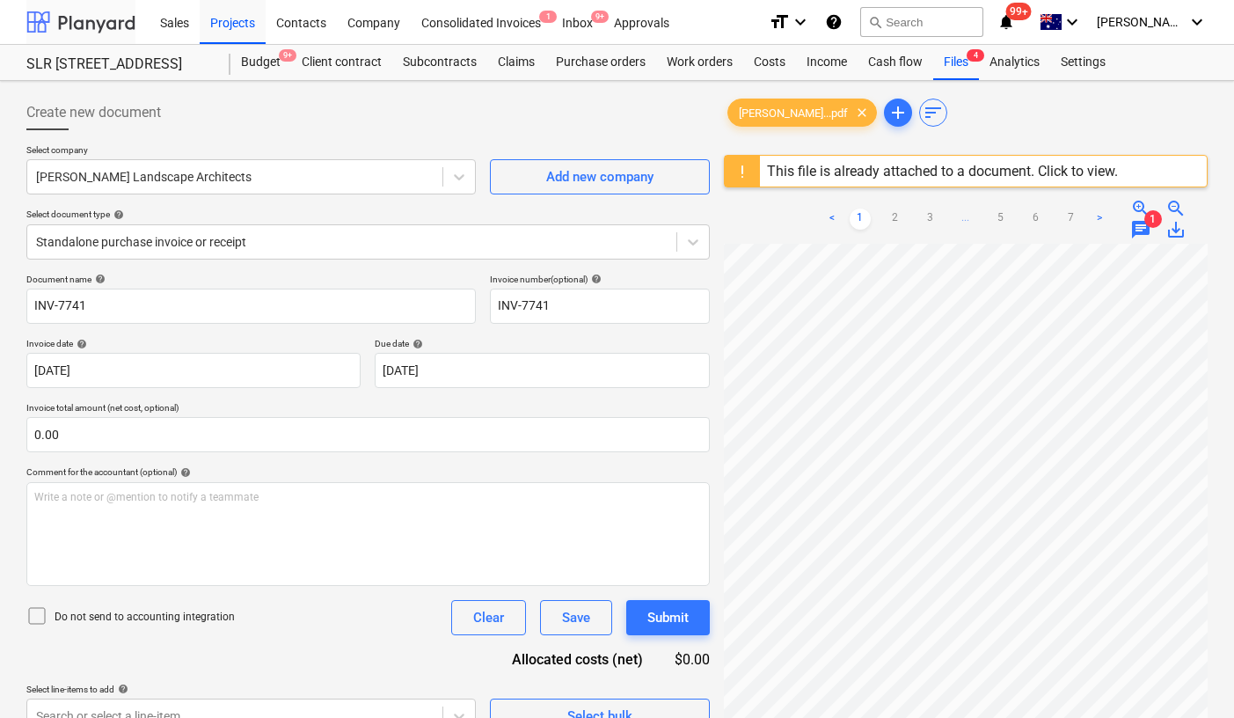
click at [62, 36] on div at bounding box center [80, 22] width 109 height 44
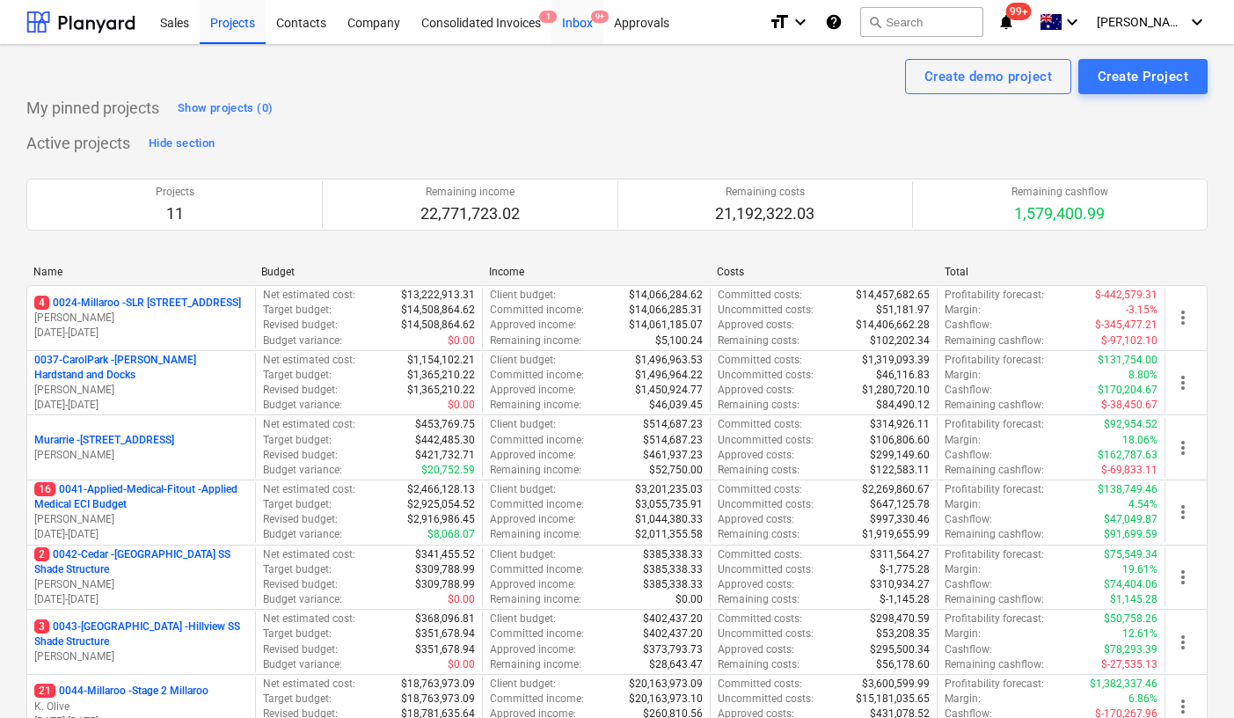
click at [582, 9] on div "Inbox 9+" at bounding box center [578, 21] width 52 height 45
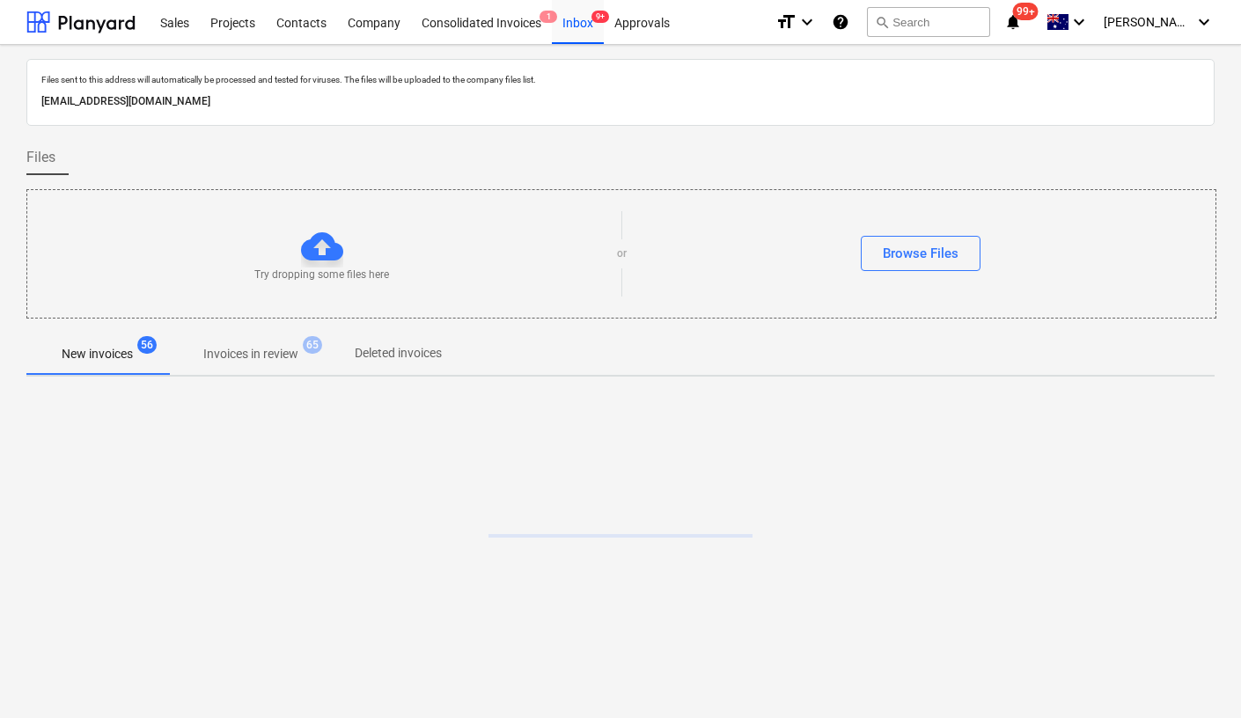
click at [282, 370] on button "Invoices in review 65" at bounding box center [250, 354] width 165 height 42
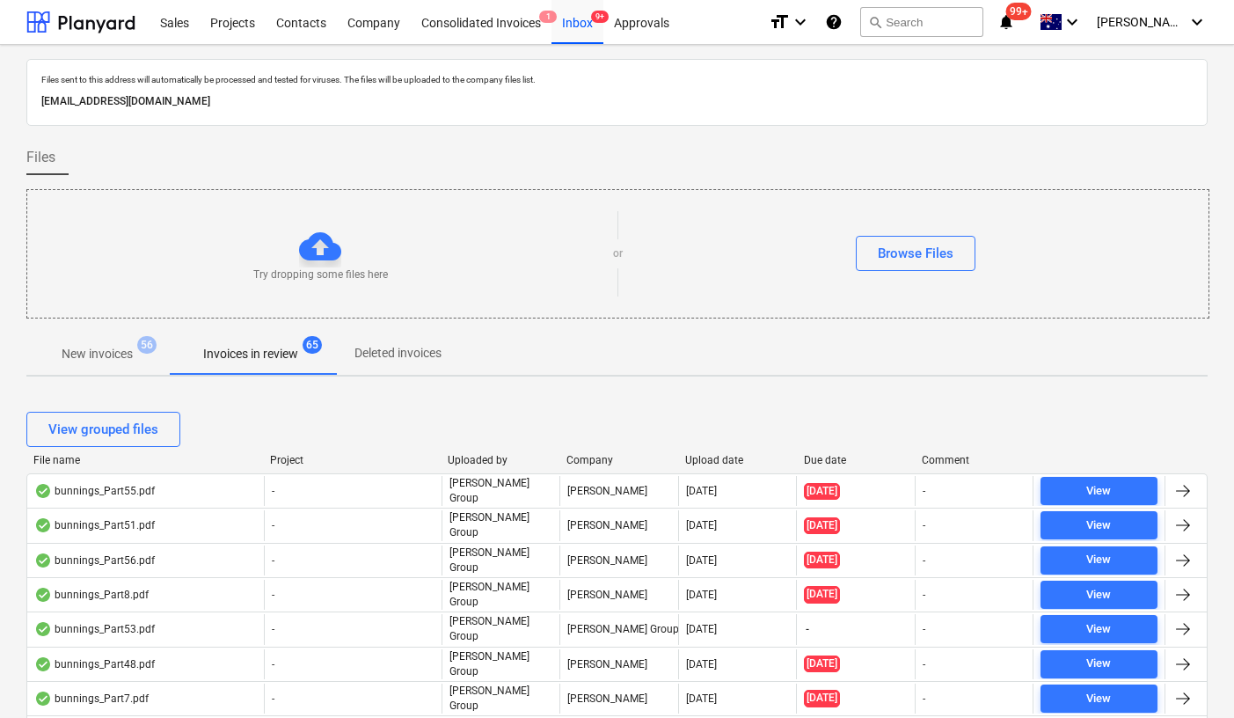
click at [701, 458] on div "Upload date" at bounding box center [737, 460] width 105 height 12
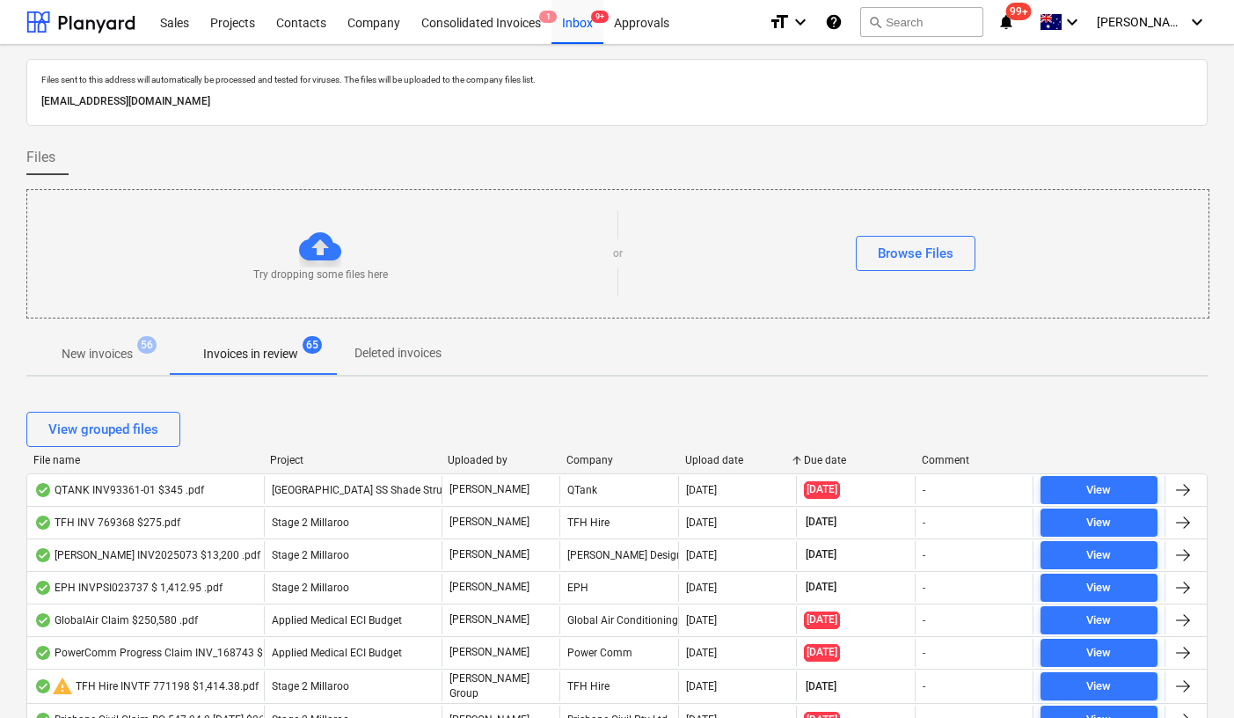
click at [701, 458] on div "Upload date" at bounding box center [737, 460] width 105 height 12
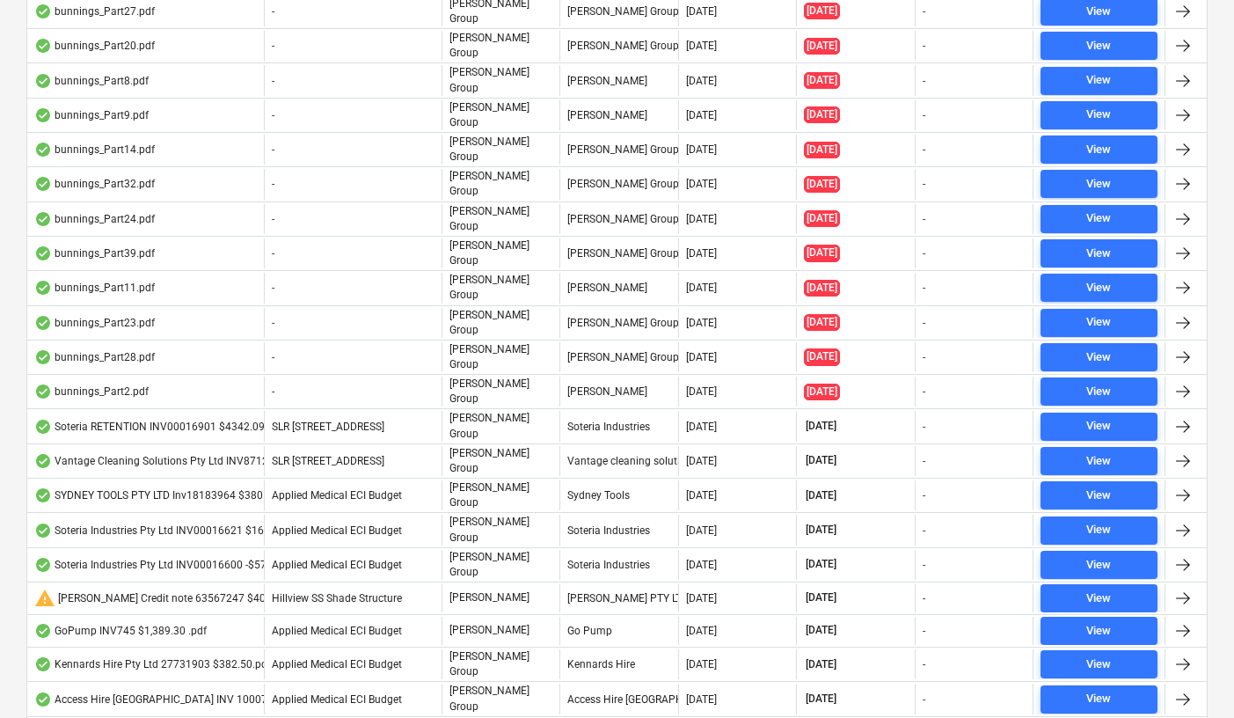
scroll to position [2001, 0]
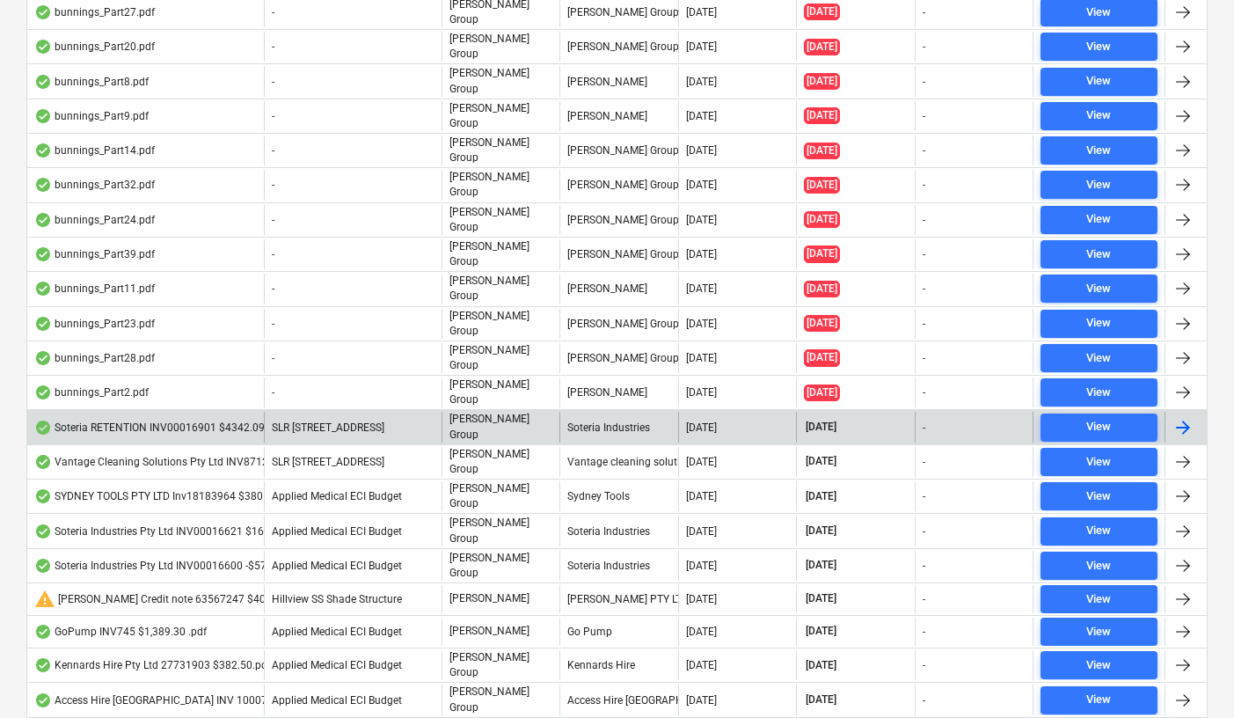
click at [121, 421] on div "Soteria RETENTION INV00016901 $4342.09.pdf" at bounding box center [158, 428] width 249 height 14
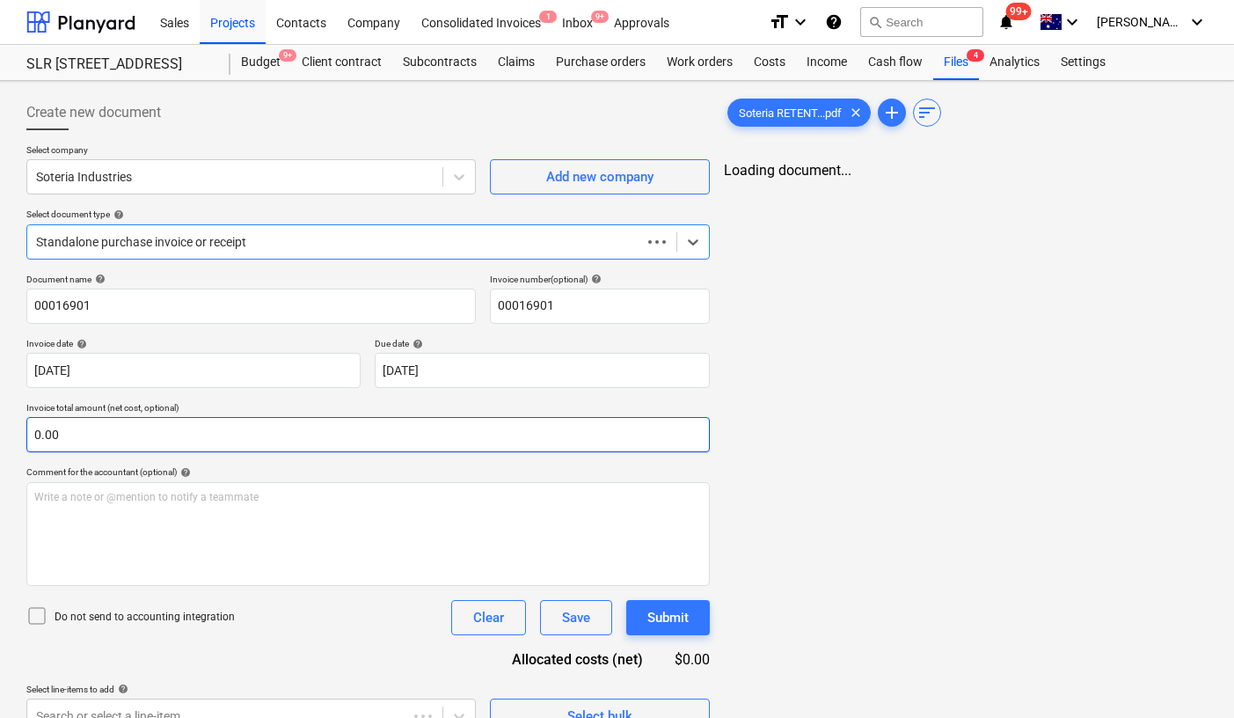
type input "00016901"
type input "06 Aug 2025"
type input "30 Sep 2025"
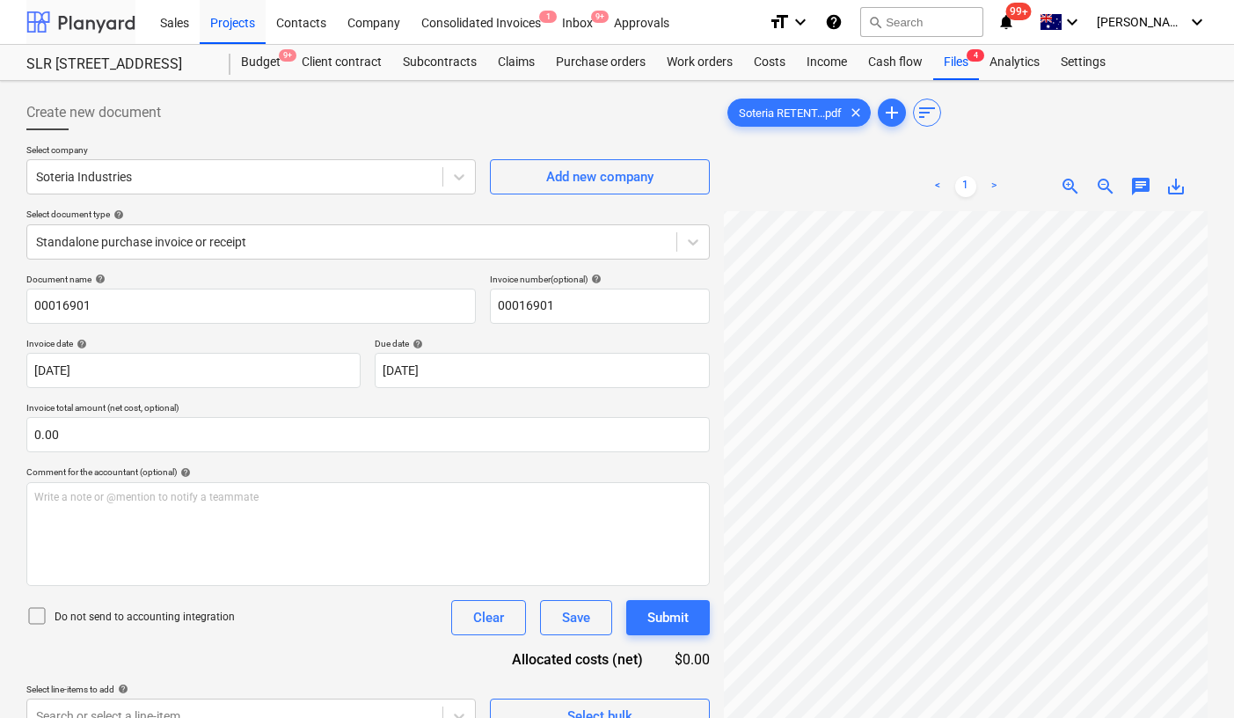
click at [113, 28] on div at bounding box center [80, 22] width 109 height 44
